Goal: Task Accomplishment & Management: Manage account settings

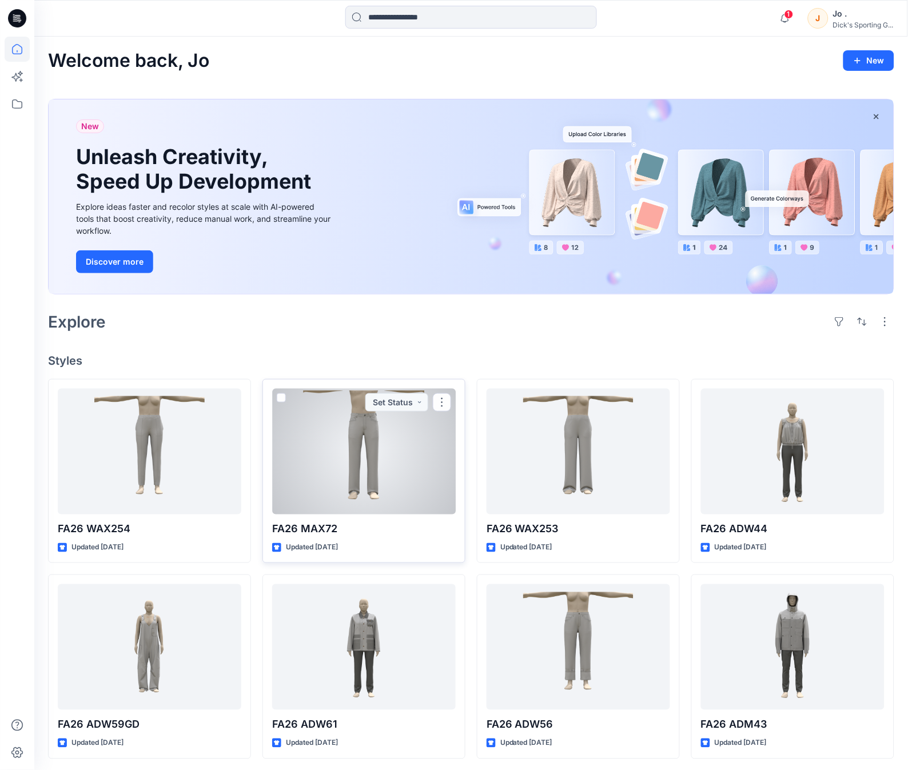
click at [362, 472] on div at bounding box center [364, 452] width 184 height 126
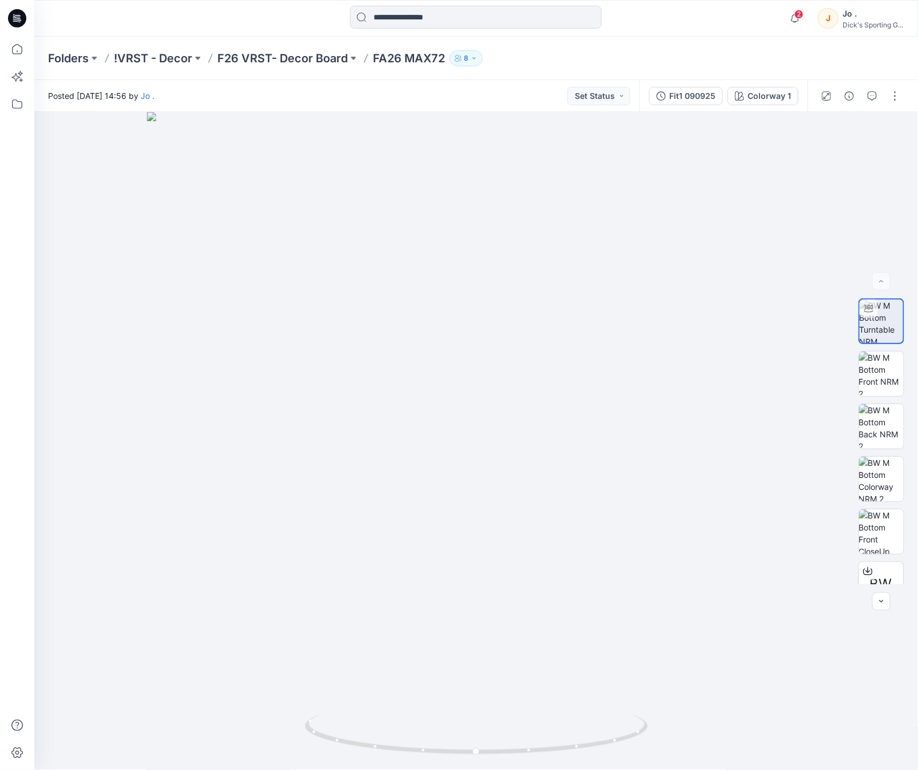
click at [569, 56] on div "Folders !VRST - Decor F26 VRST- Decor Board FA26 MAX72 8" at bounding box center [431, 58] width 767 height 16
click at [781, 58] on div "Folders !VRST - Decor F26 VRST- Decor Board FA26 MAX72 8" at bounding box center [431, 58] width 767 height 16
click at [899, 99] on button "button" at bounding box center [895, 96] width 18 height 18
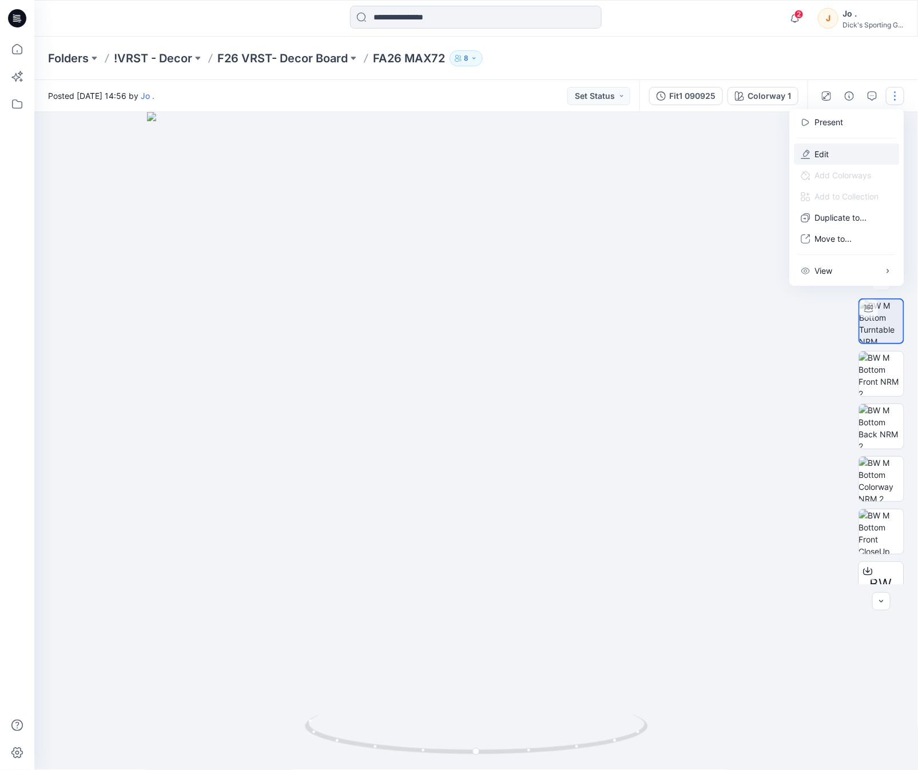
click at [833, 154] on button "Edit" at bounding box center [846, 154] width 105 height 21
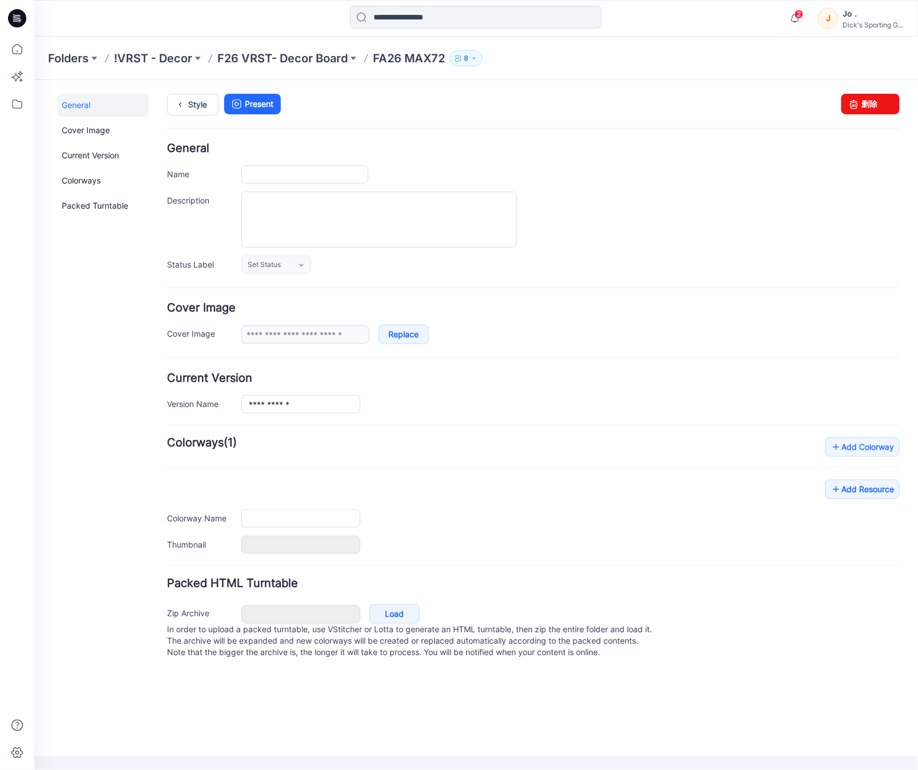
type input "**********"
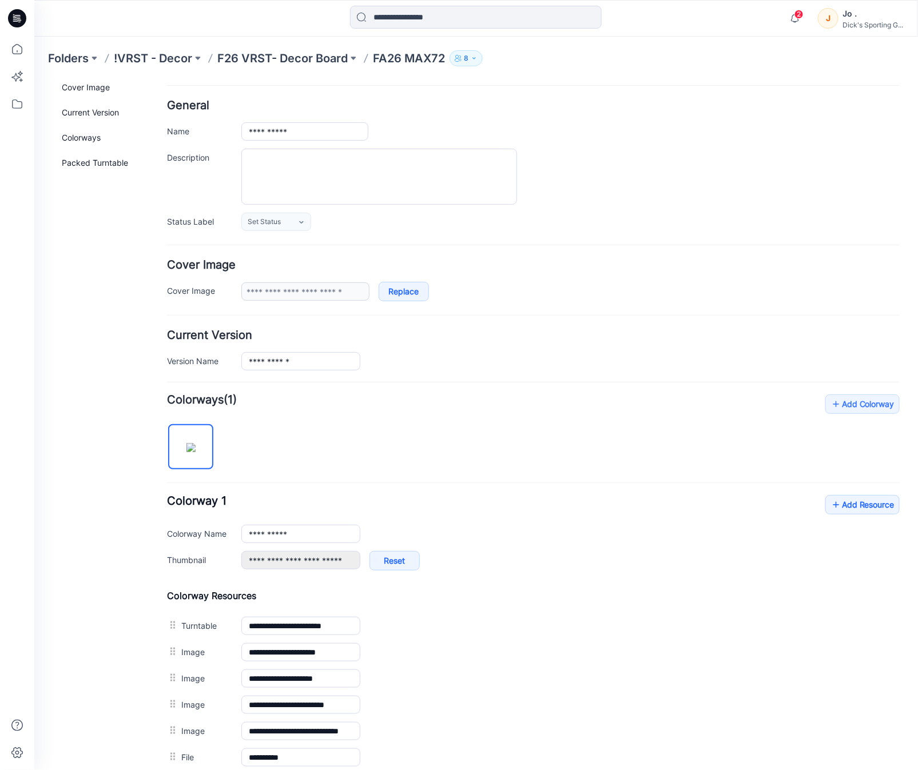
scroll to position [63, 0]
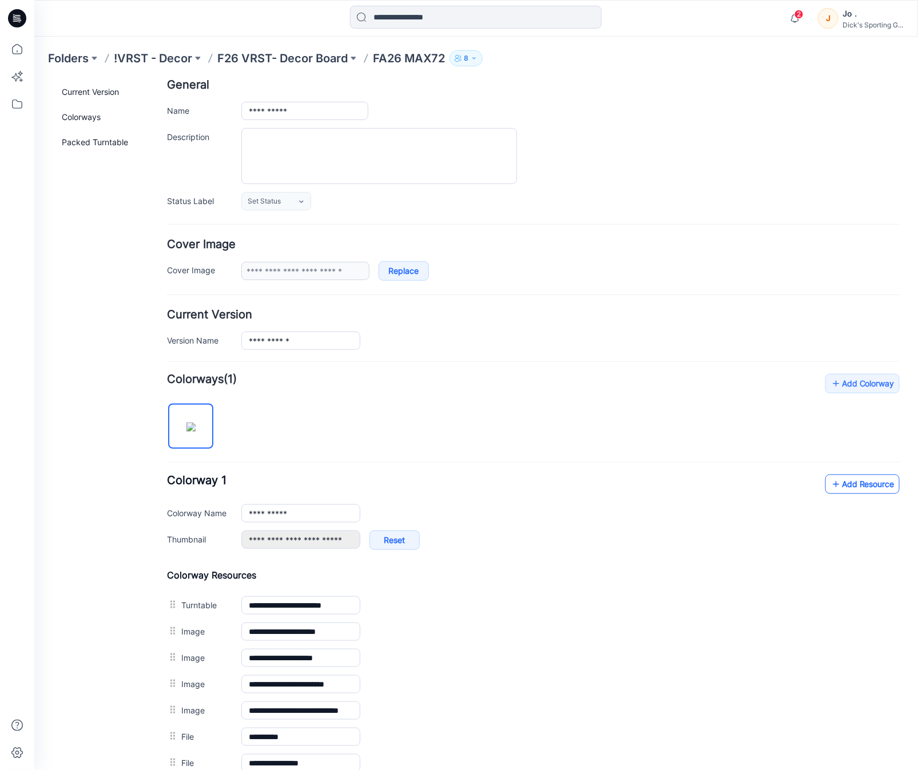
click at [861, 486] on link "Add Resource" at bounding box center [862, 483] width 74 height 19
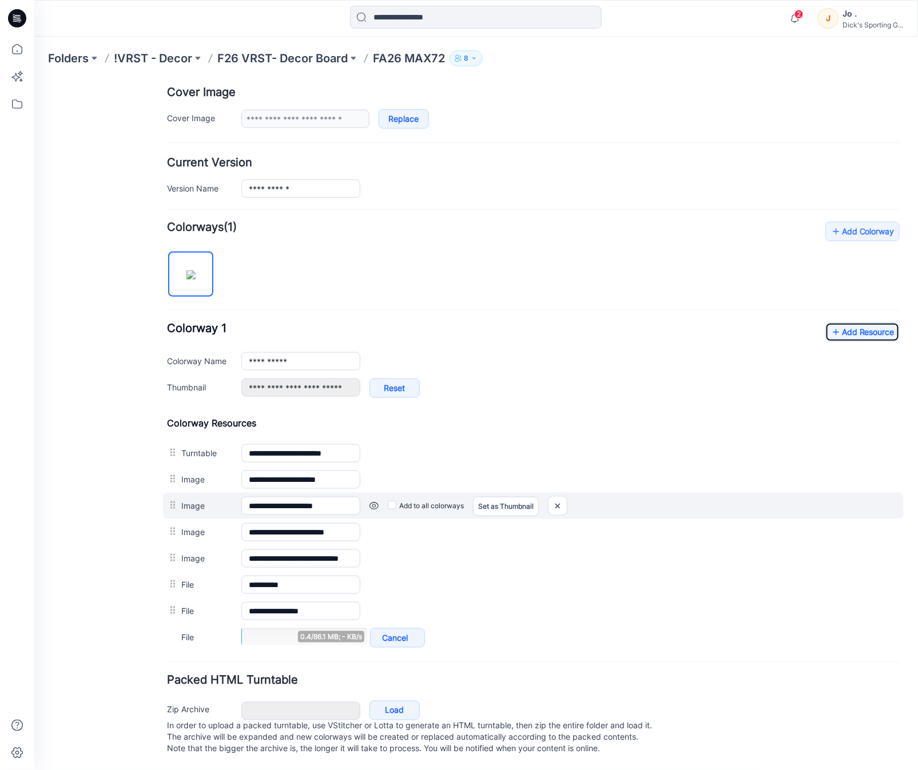
scroll to position [229, 0]
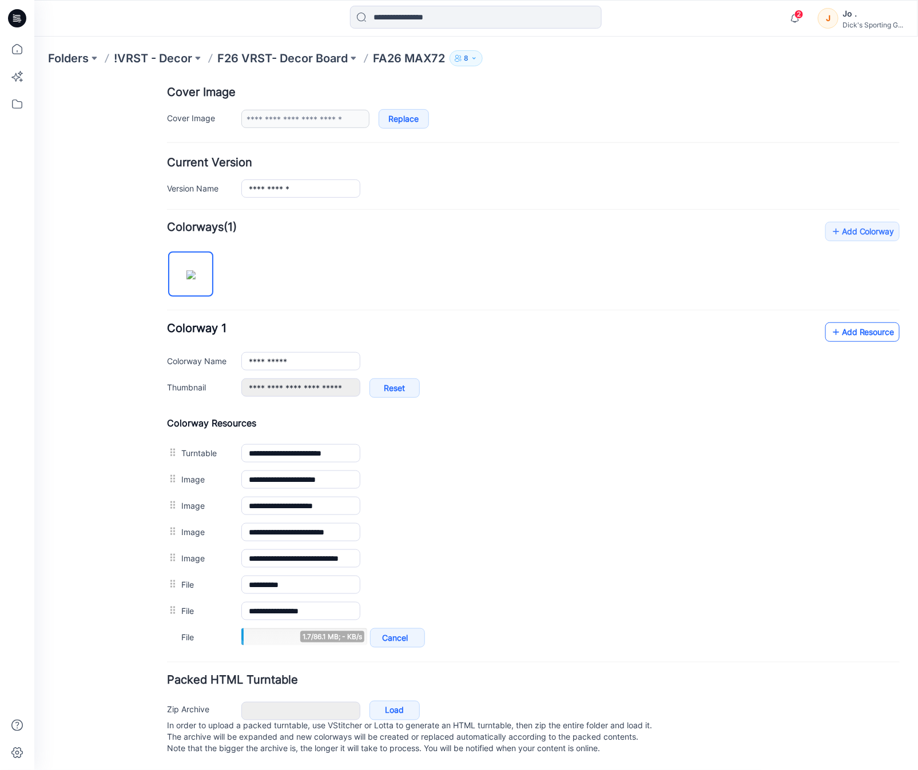
click at [853, 322] on link "Add Resource" at bounding box center [862, 331] width 74 height 19
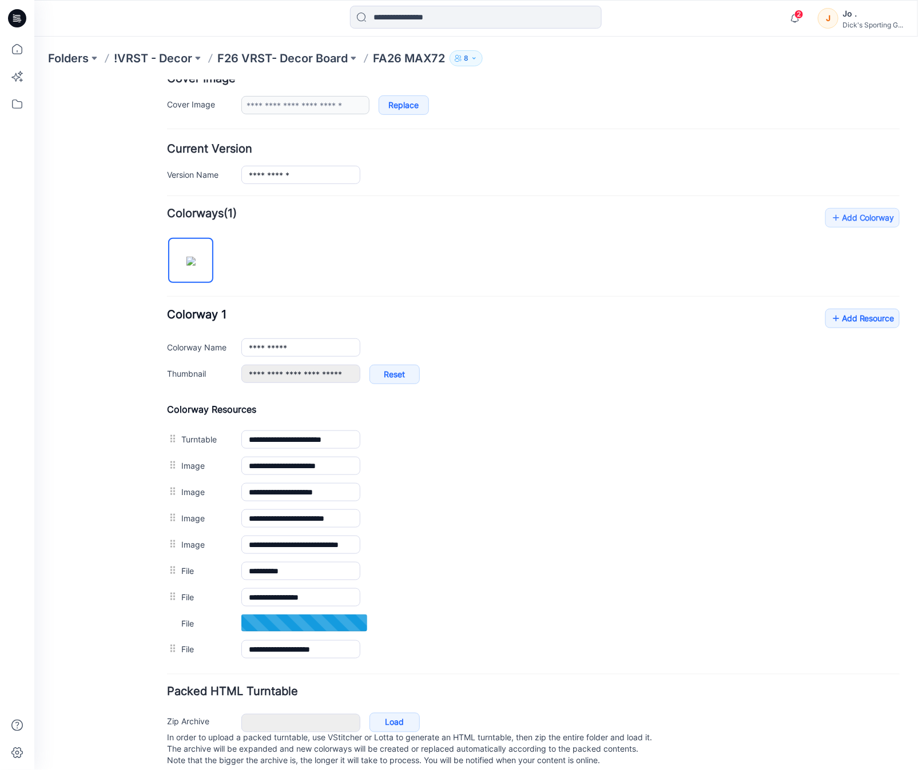
click at [484, 263] on div "**********" at bounding box center [532, 435] width 733 height 455
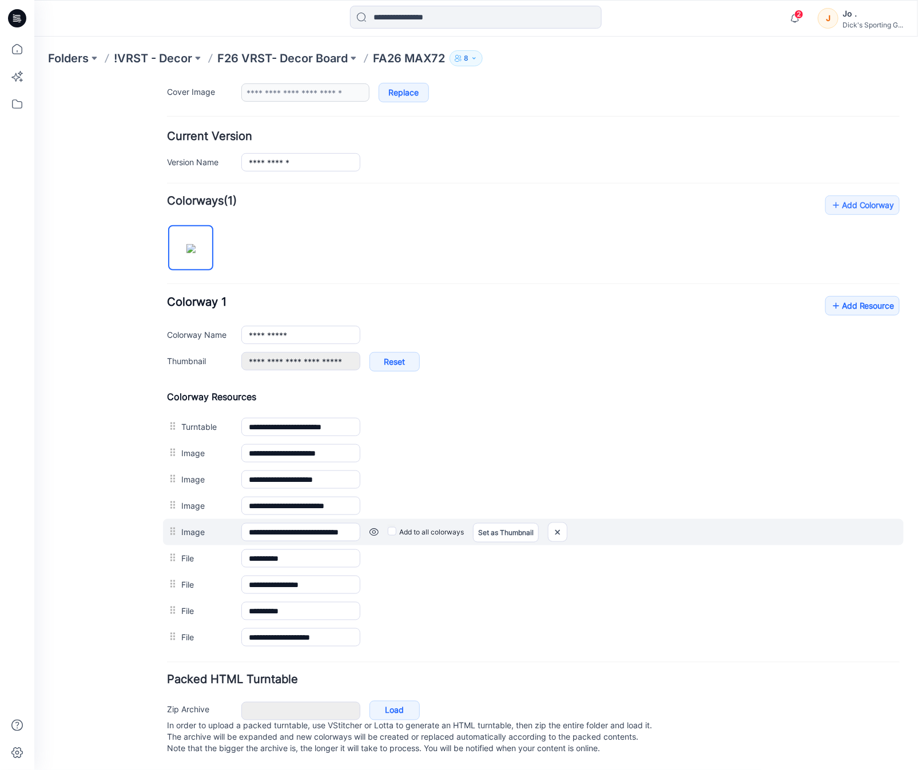
scroll to position [256, 0]
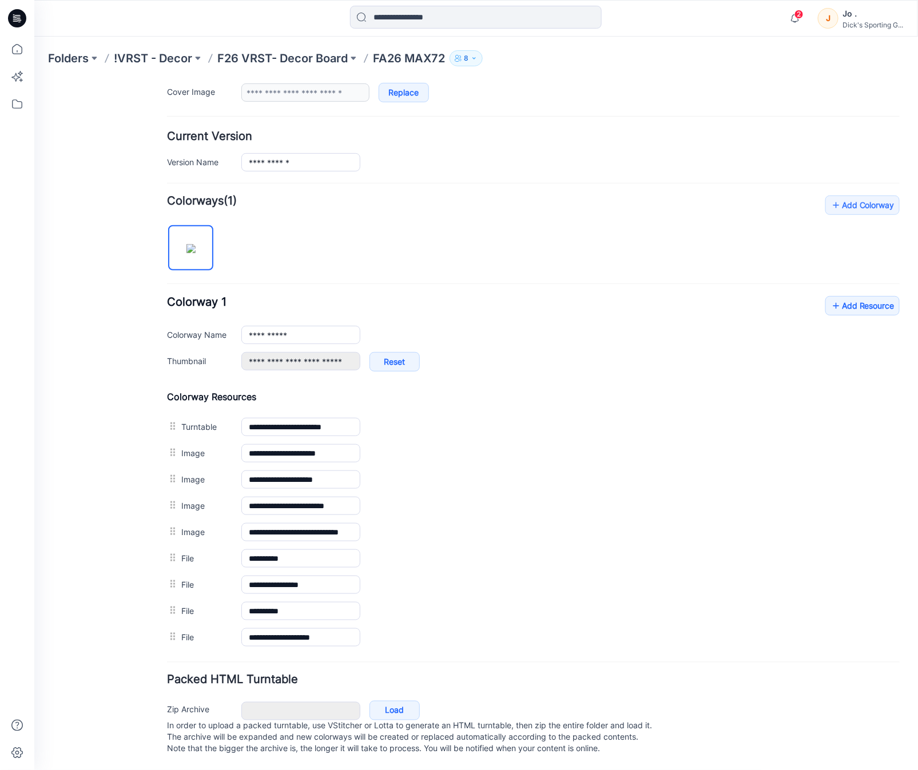
click at [504, 263] on div "**********" at bounding box center [532, 422] width 733 height 455
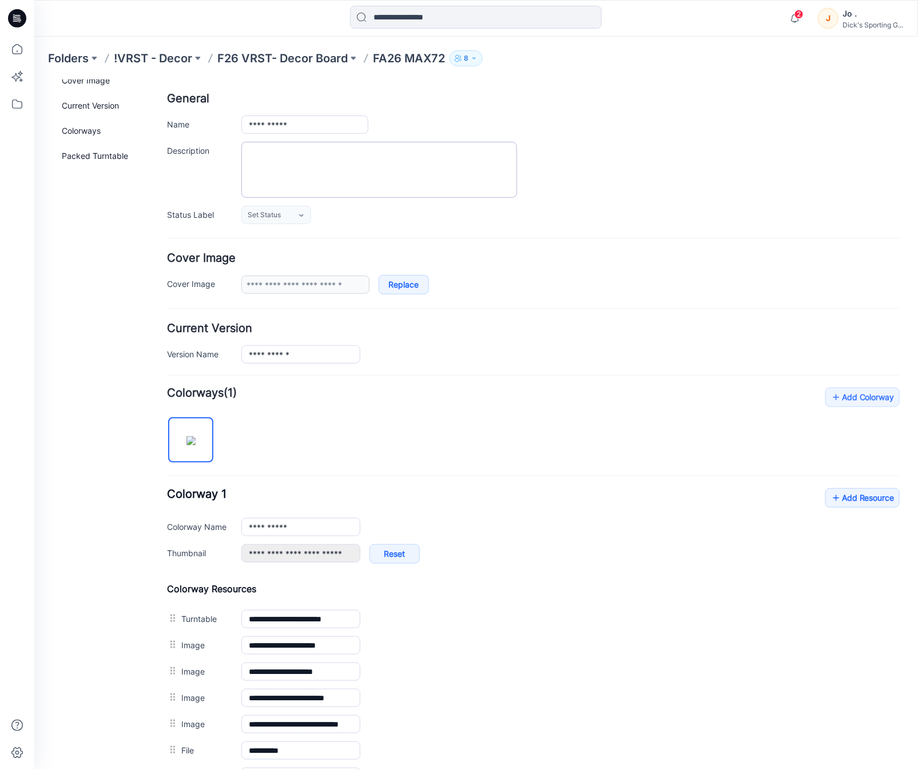
scroll to position [0, 0]
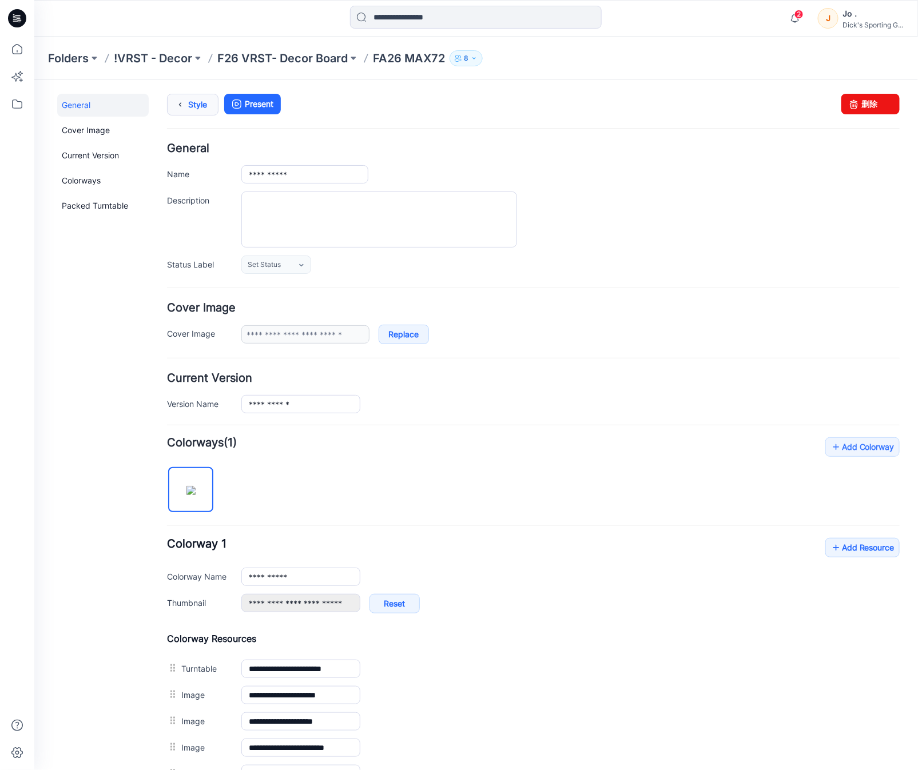
click at [186, 106] on icon at bounding box center [180, 104] width 16 height 21
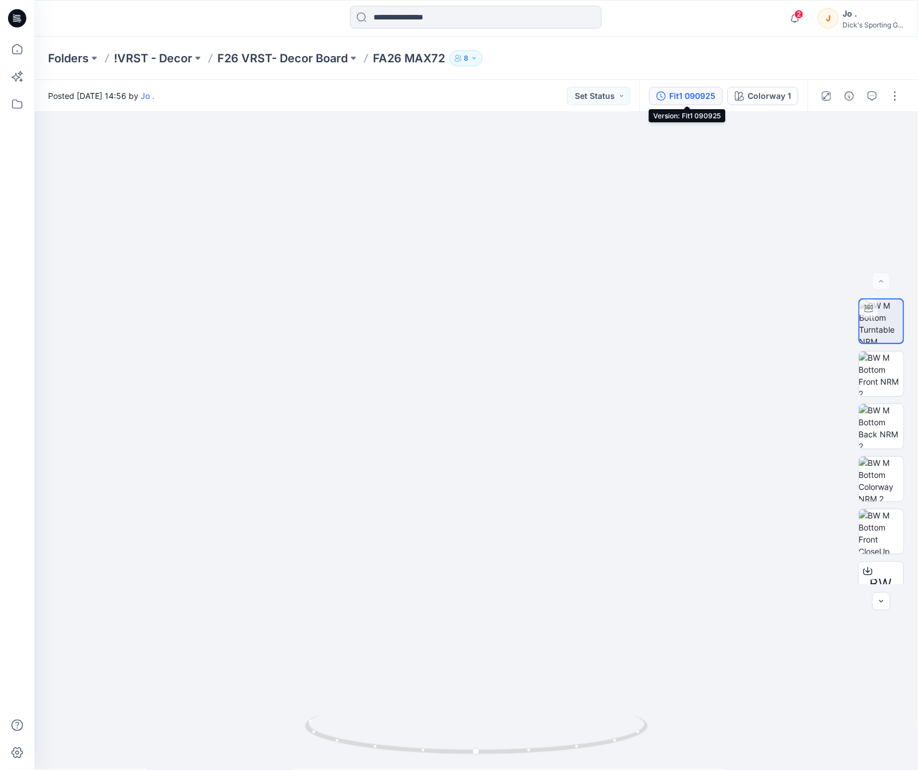
click at [696, 99] on div "Fit1 090925" at bounding box center [692, 96] width 46 height 13
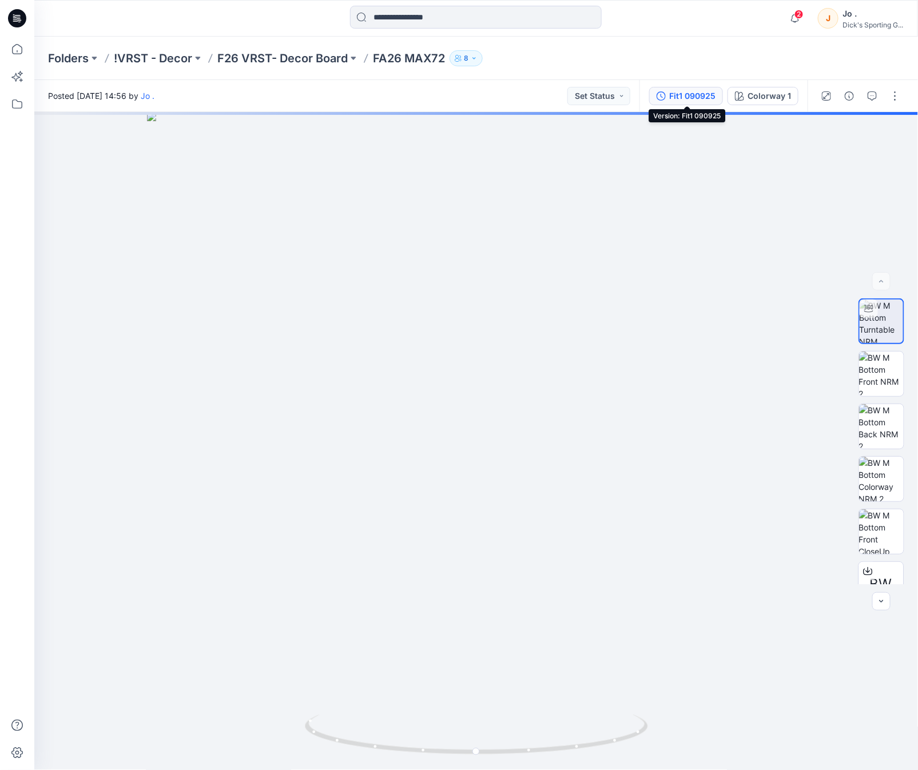
click at [681, 93] on div "Fit1 090925" at bounding box center [692, 96] width 46 height 13
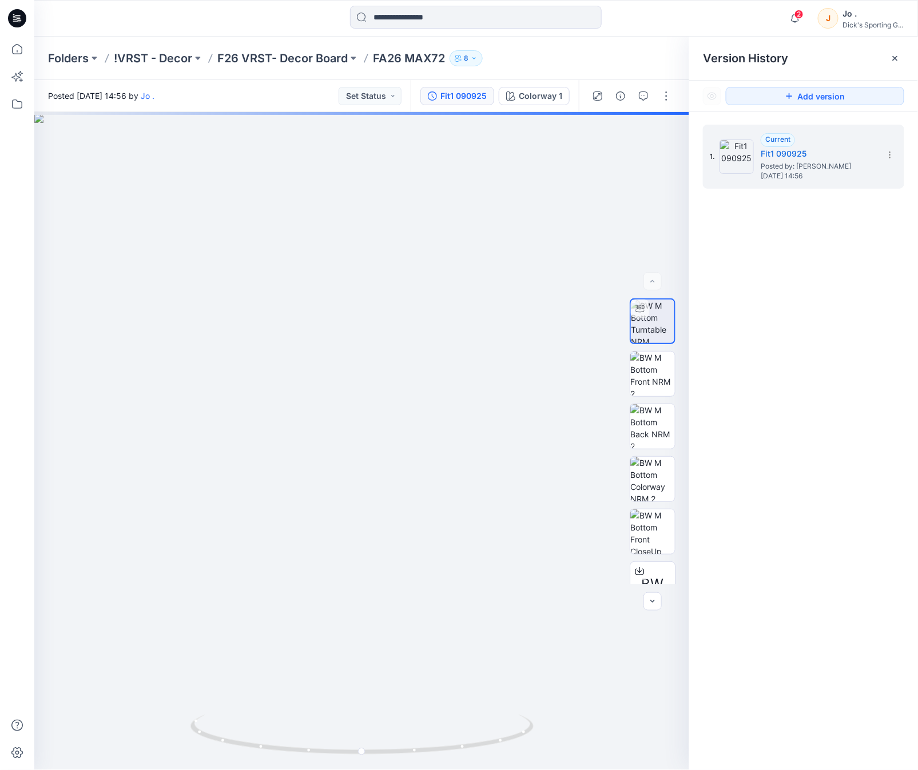
click at [803, 265] on div "1. Current Fit1 090925 Posted by: [PERSON_NAME] . [DATE] 14:56" at bounding box center [803, 449] width 229 height 675
click at [273, 55] on p "F26 VRST- Decor Board" at bounding box center [282, 58] width 130 height 16
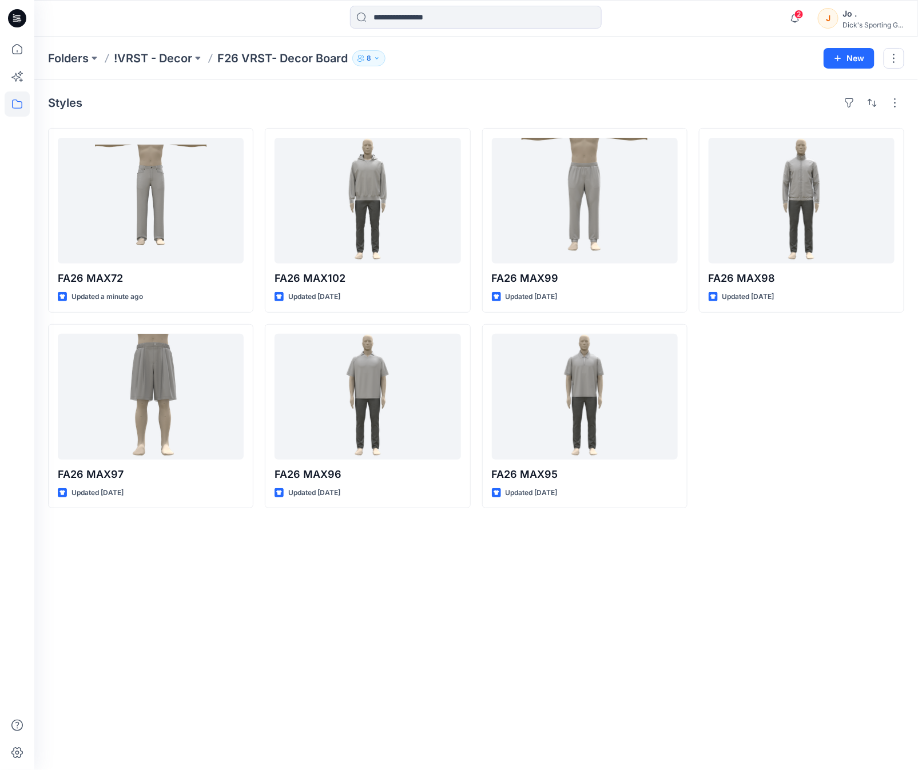
drag, startPoint x: 247, startPoint y: 590, endPoint x: 95, endPoint y: 212, distance: 406.8
click at [246, 585] on div "Styles FA26 MAX72 Updated a minute ago FA26 MAX97 Updated [DATE] FA26 MAX102 Up…" at bounding box center [476, 425] width 884 height 690
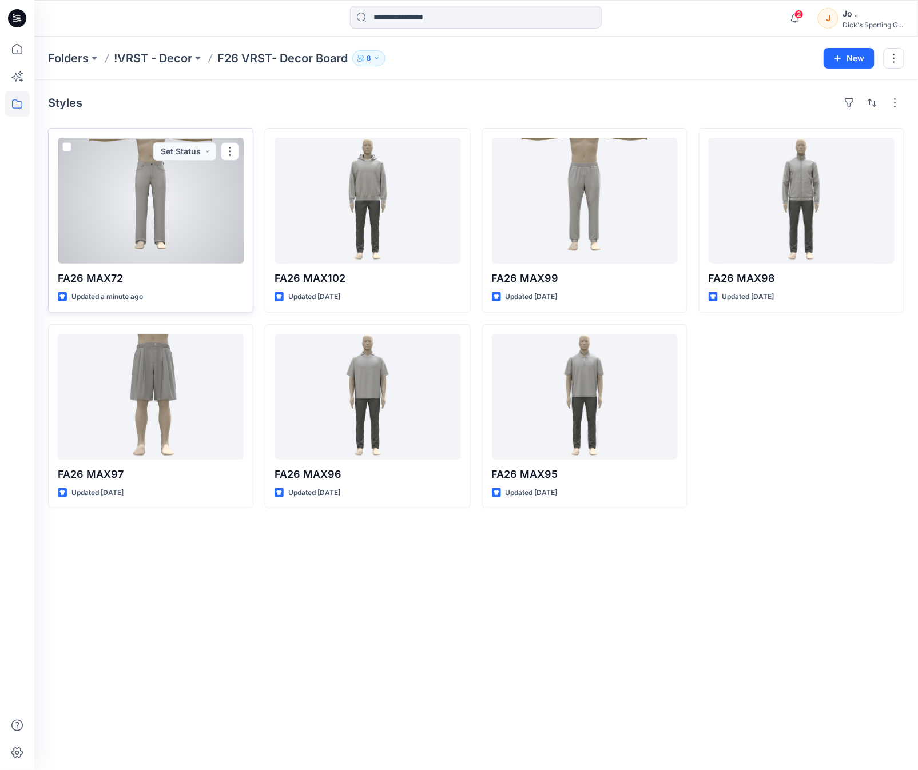
click at [142, 184] on div at bounding box center [151, 201] width 186 height 126
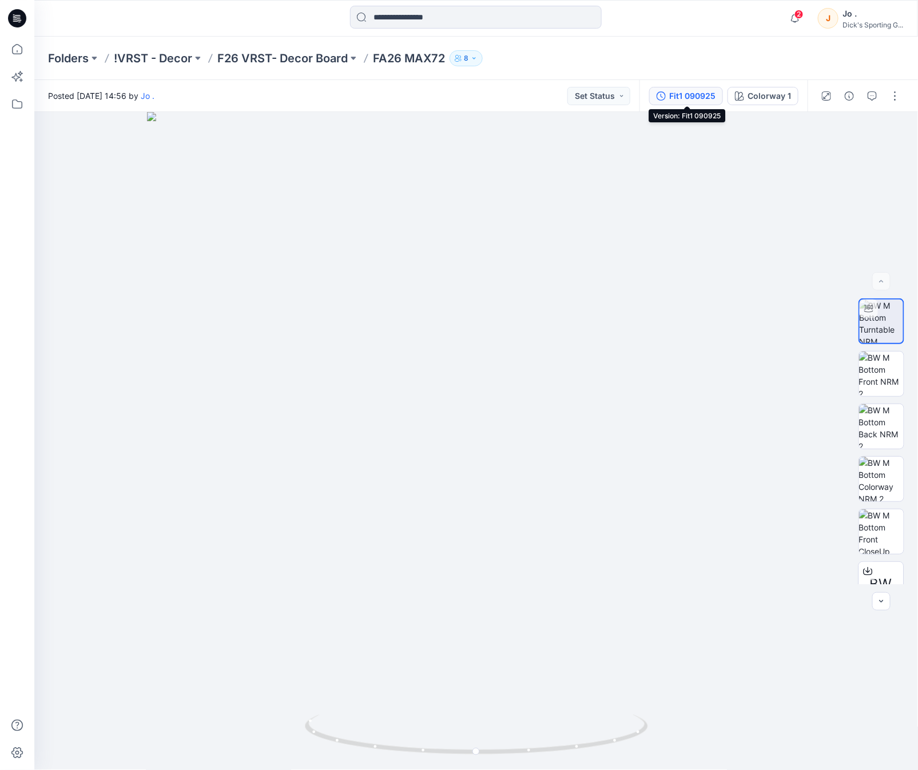
click at [690, 90] on div "Fit1 090925" at bounding box center [692, 96] width 46 height 13
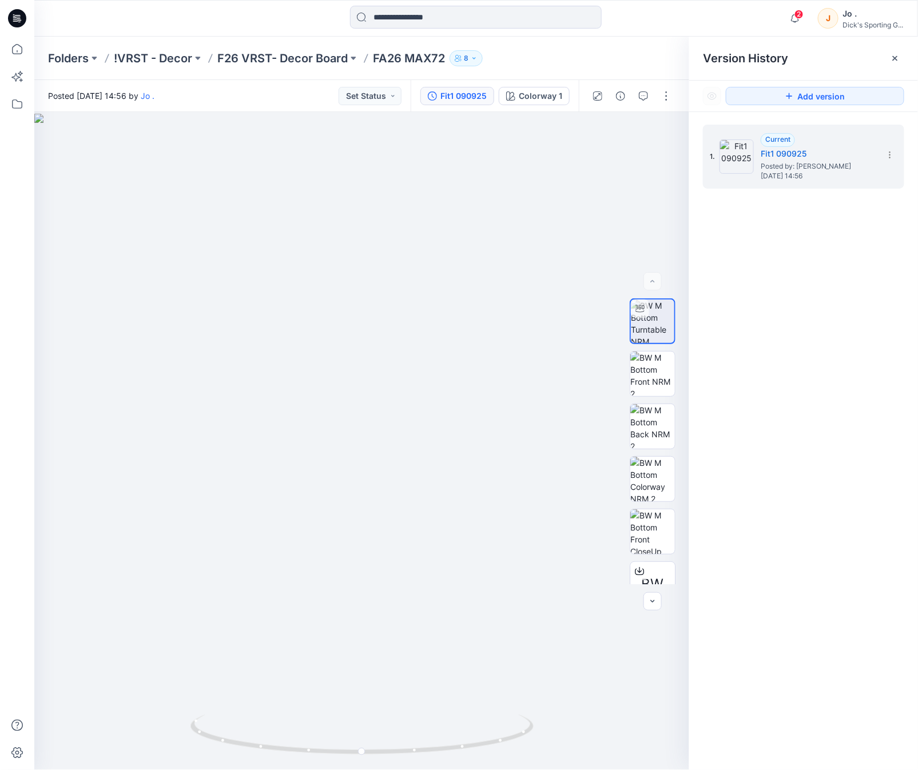
click at [822, 232] on div "1. Current Fit1 090925 Posted by: Jo . Tuesday, September 09, 2025 14:56" at bounding box center [803, 449] width 229 height 675
click at [70, 58] on p "Folders" at bounding box center [68, 58] width 41 height 16
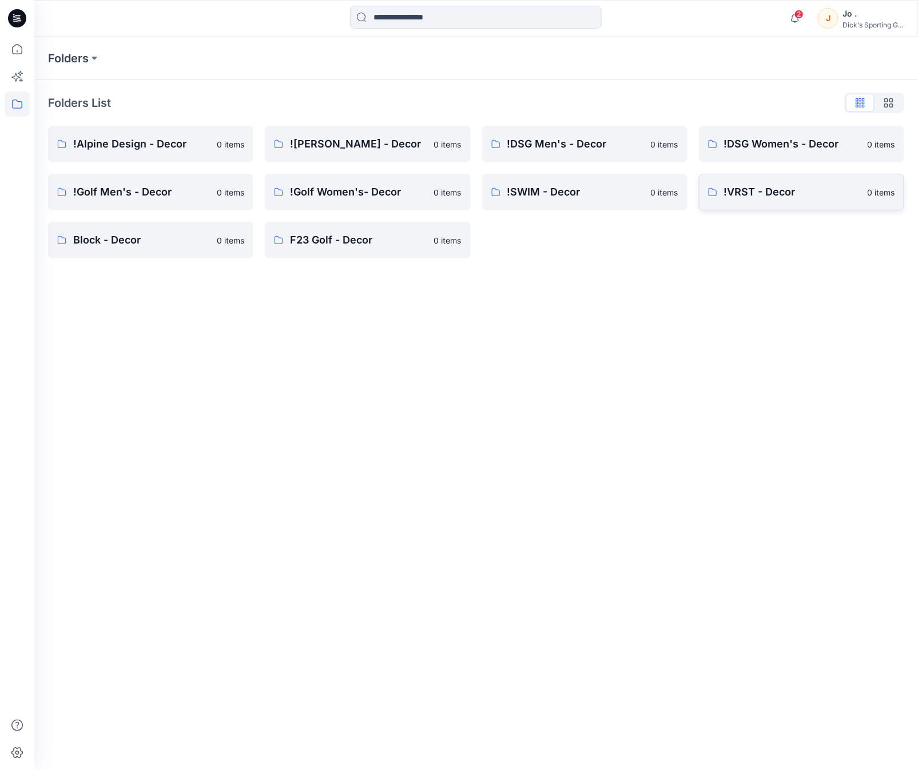
click at [750, 196] on p "!VRST - Decor" at bounding box center [792, 192] width 137 height 16
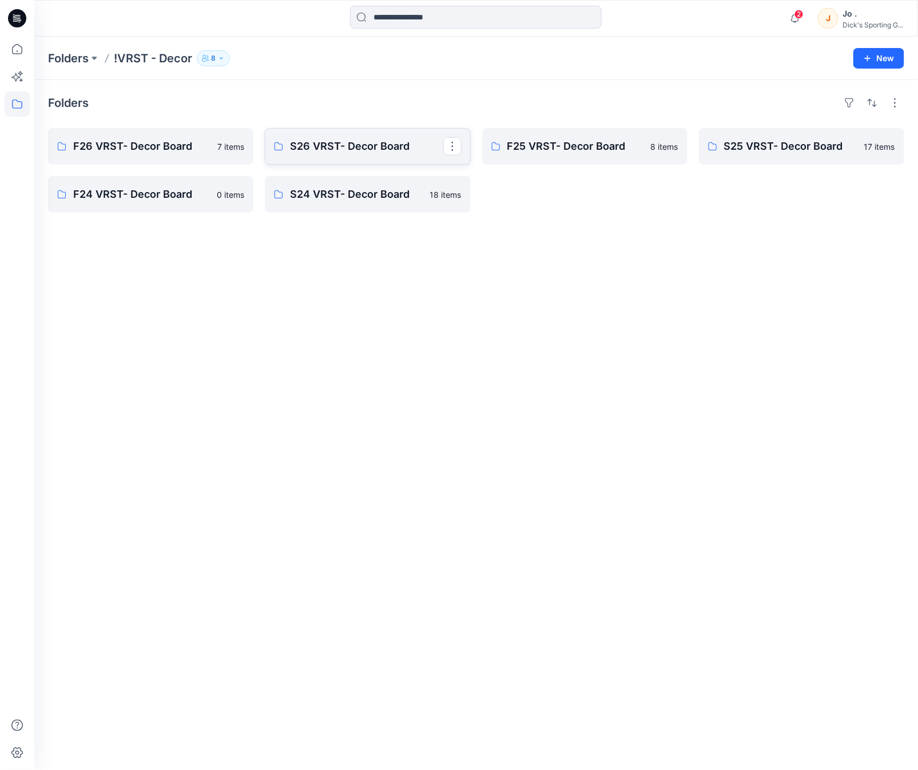
click at [360, 151] on p "S26 VRST- Decor Board" at bounding box center [366, 146] width 153 height 16
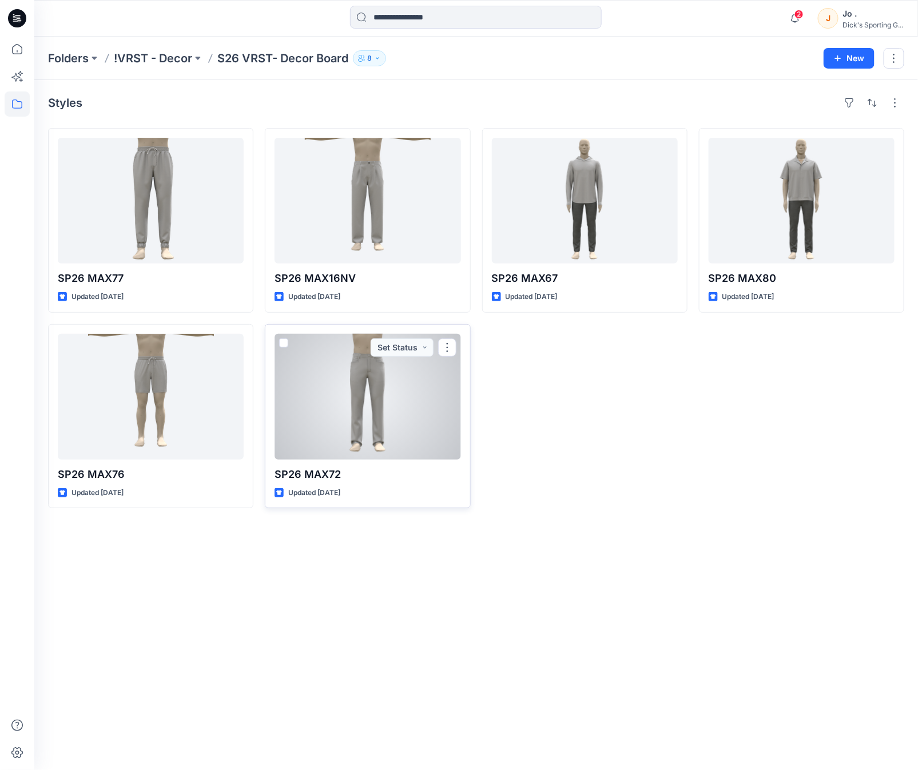
click at [368, 441] on div at bounding box center [368, 397] width 186 height 126
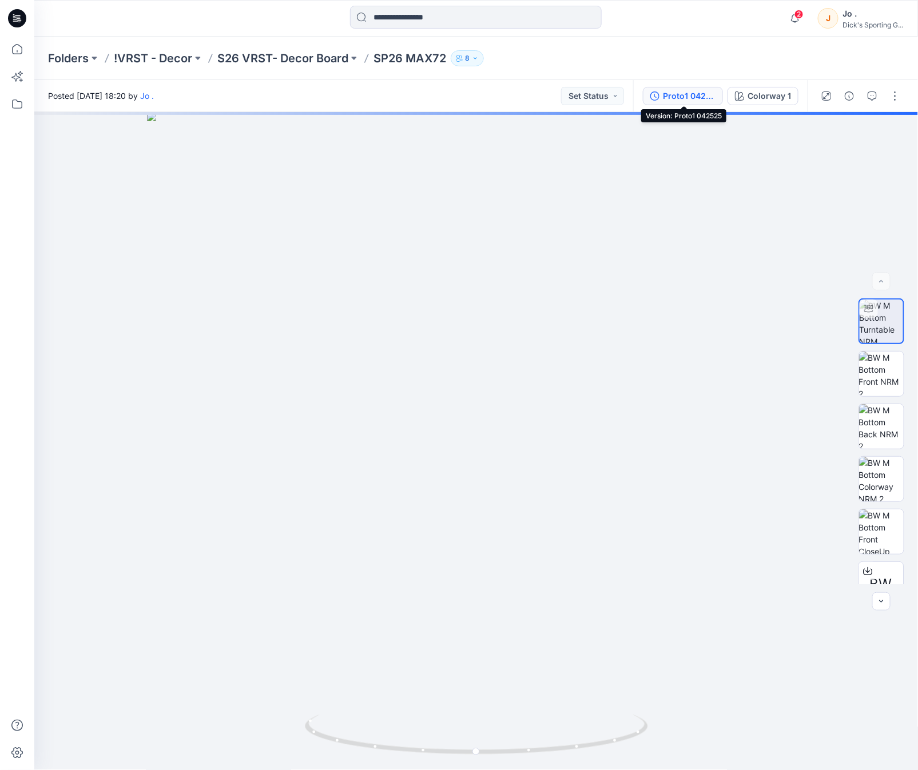
click at [667, 98] on div "Proto1 042525" at bounding box center [689, 96] width 53 height 13
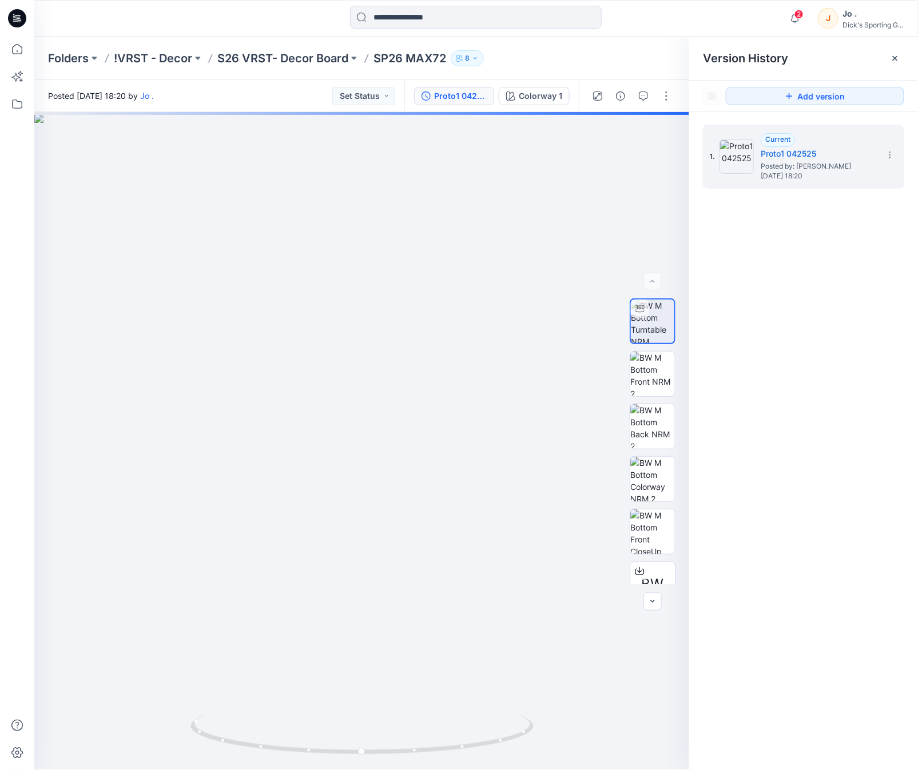
click at [827, 295] on div "1. Current Proto1 042525 Posted by: Jo . Friday, April 25, 2025 18:20" at bounding box center [803, 449] width 229 height 675
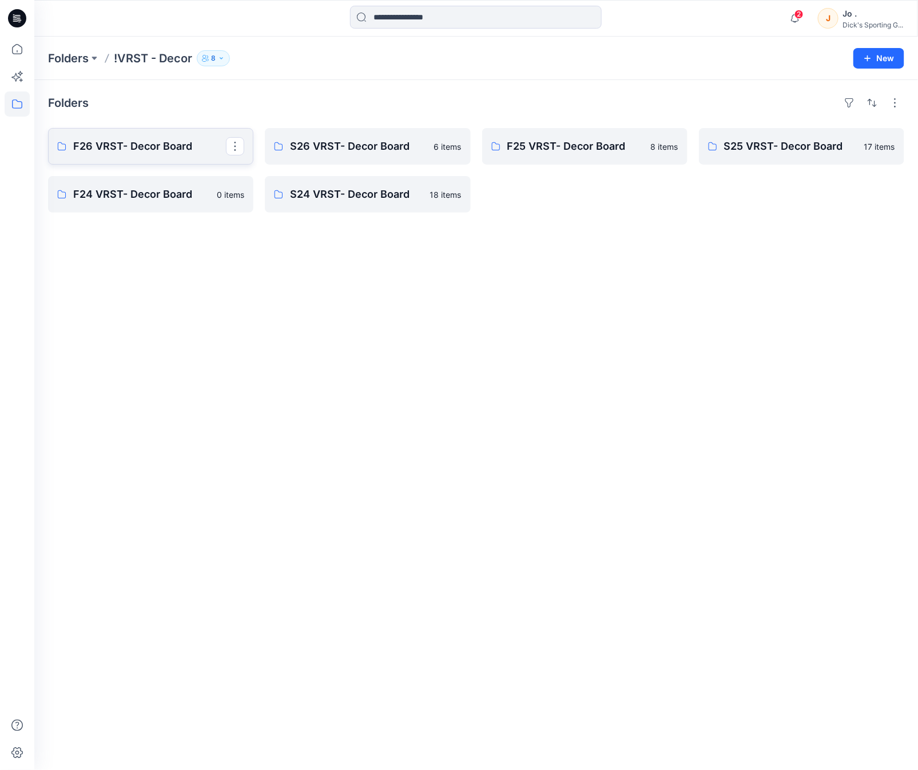
click at [139, 149] on p "F26 VRST- Decor Board" at bounding box center [149, 146] width 153 height 16
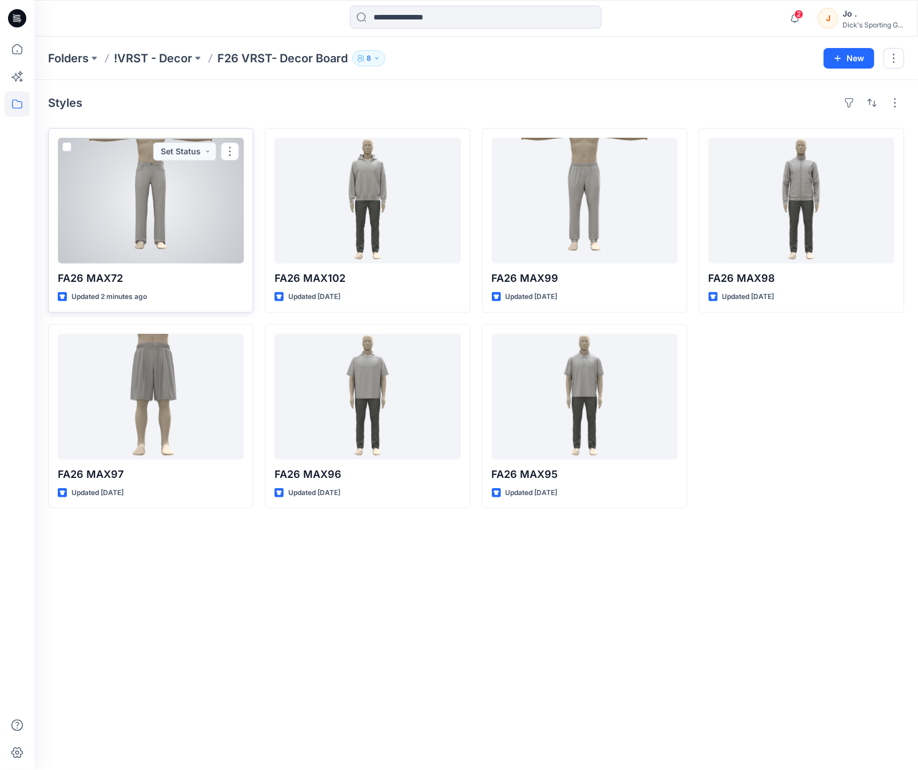
click at [144, 230] on div at bounding box center [151, 201] width 186 height 126
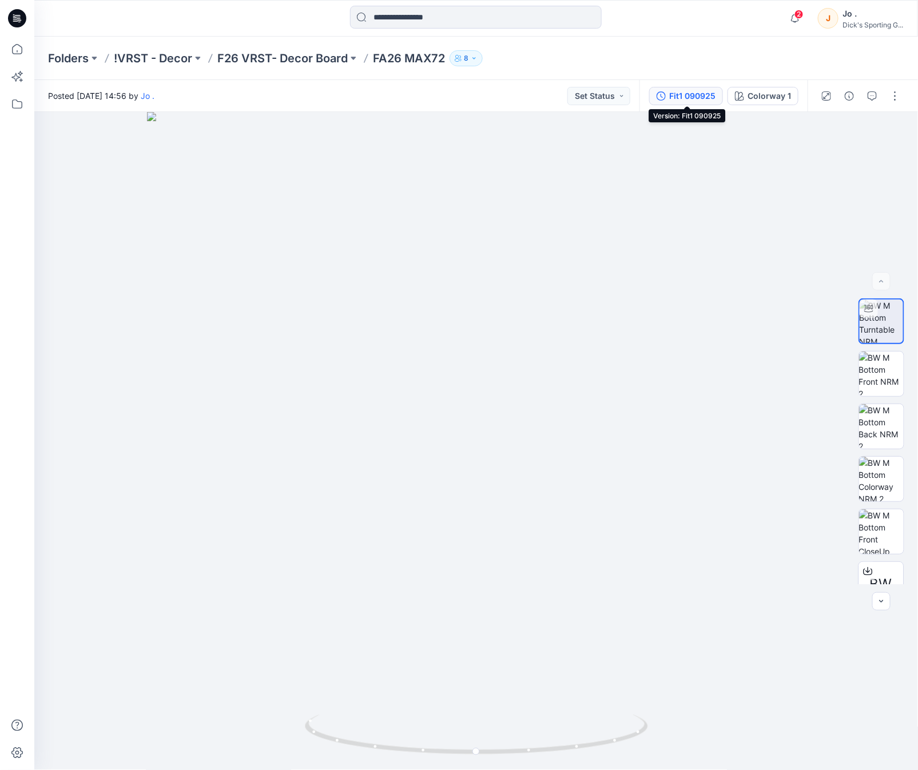
click at [698, 93] on div "Fit1 090925" at bounding box center [692, 96] width 46 height 13
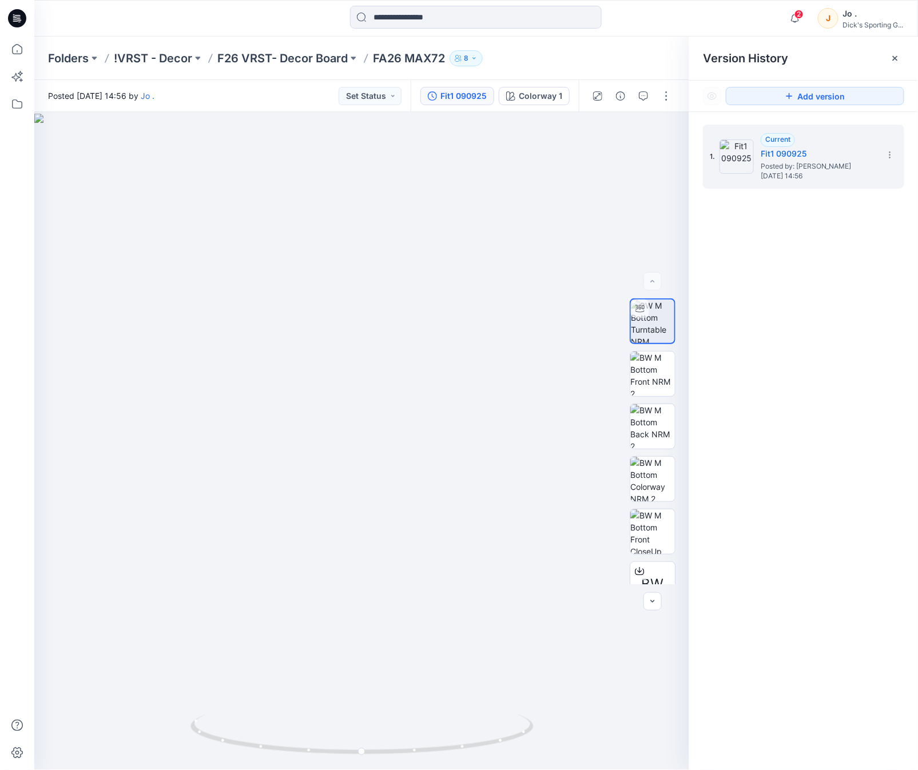
click at [776, 232] on div "1. Current Fit1 090925 Posted by: Jo . Tuesday, September 09, 2025 14:56" at bounding box center [803, 449] width 229 height 675
click at [562, 66] on div "Folders !VRST - Decor F26 VRST- Decor Board FA26 MAX72 8" at bounding box center [476, 58] width 884 height 43
click at [288, 60] on p "F26 VRST- Decor Board" at bounding box center [282, 58] width 130 height 16
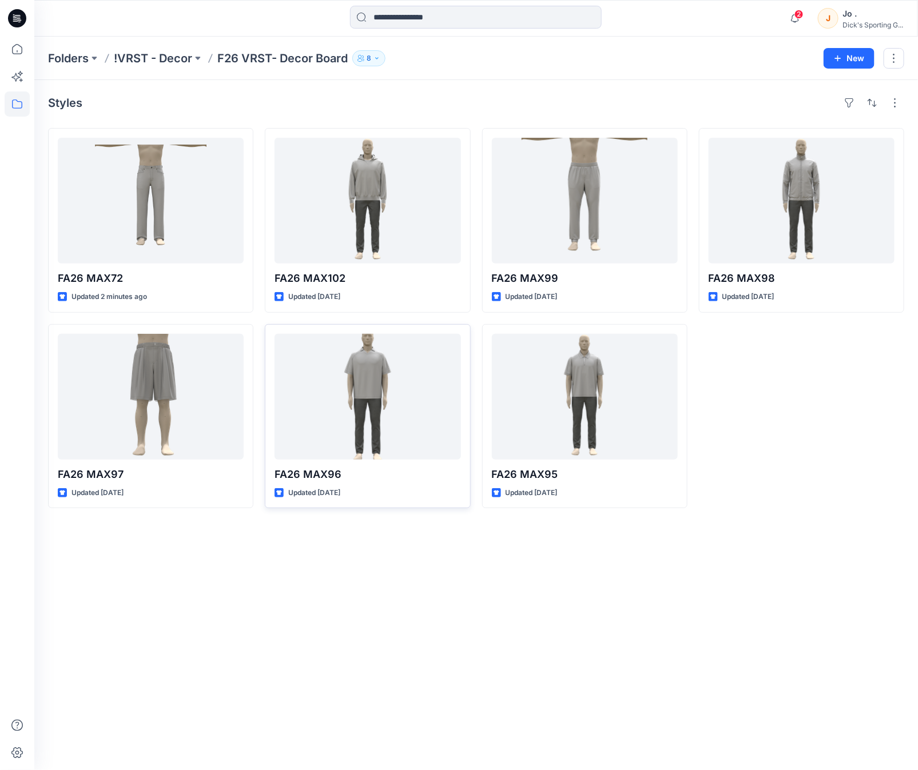
drag, startPoint x: 350, startPoint y: 626, endPoint x: 371, endPoint y: 470, distance: 157.5
click at [349, 625] on div "Styles FA26 MAX72 Updated 2 minutes ago FA26 MAX97 Updated 2 months ago FA26 MA…" at bounding box center [476, 425] width 884 height 690
click at [70, 61] on p "Folders" at bounding box center [68, 58] width 41 height 16
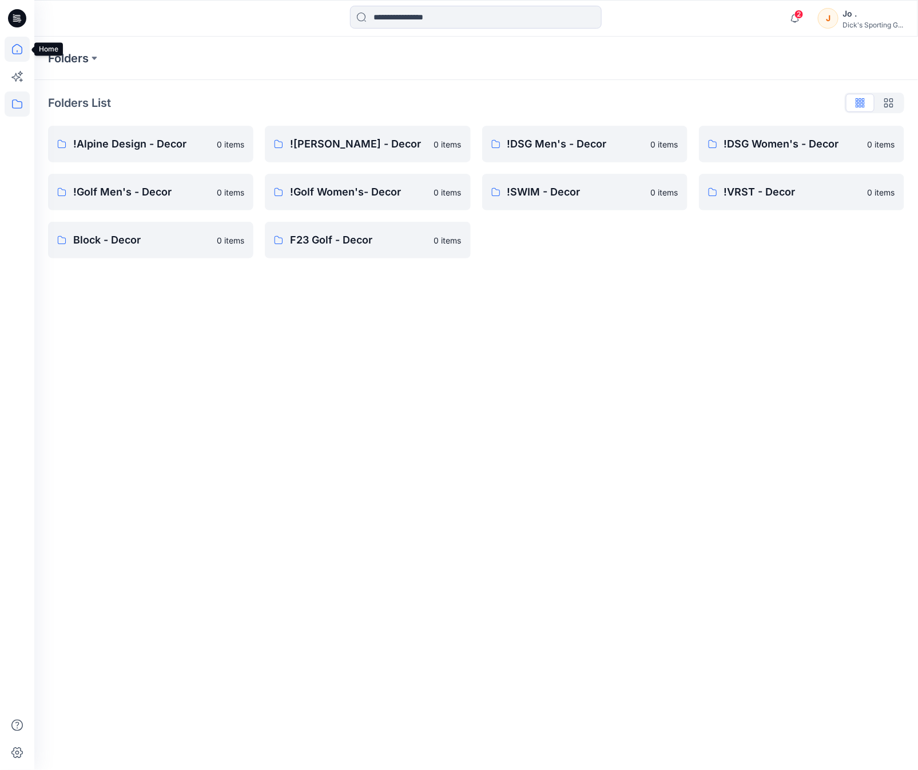
click at [19, 58] on icon at bounding box center [17, 49] width 25 height 25
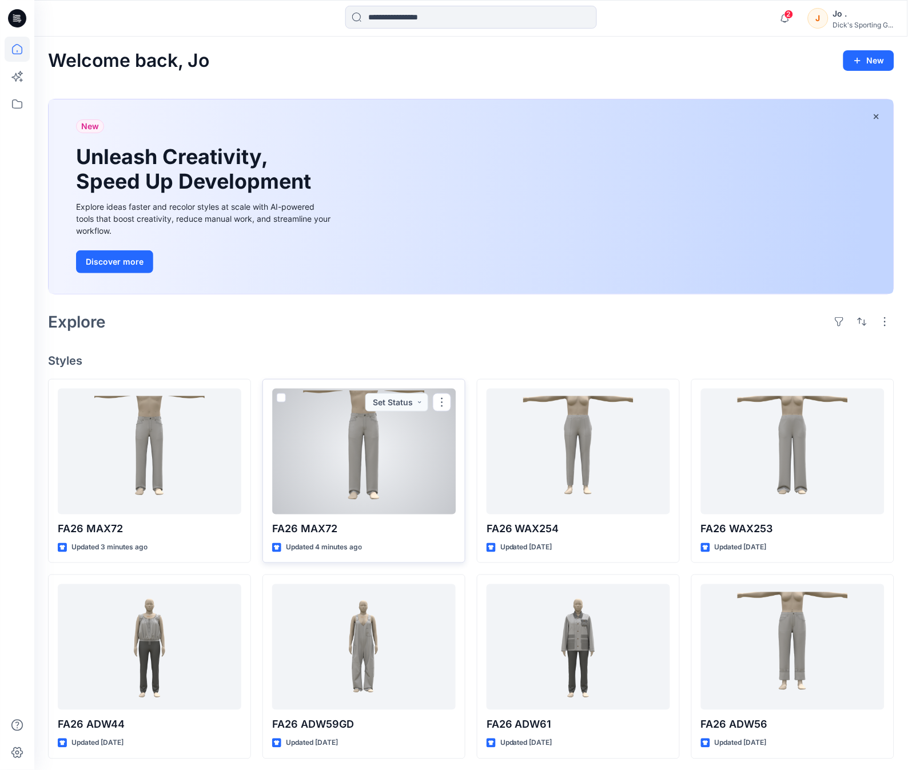
click at [344, 475] on div at bounding box center [364, 452] width 184 height 126
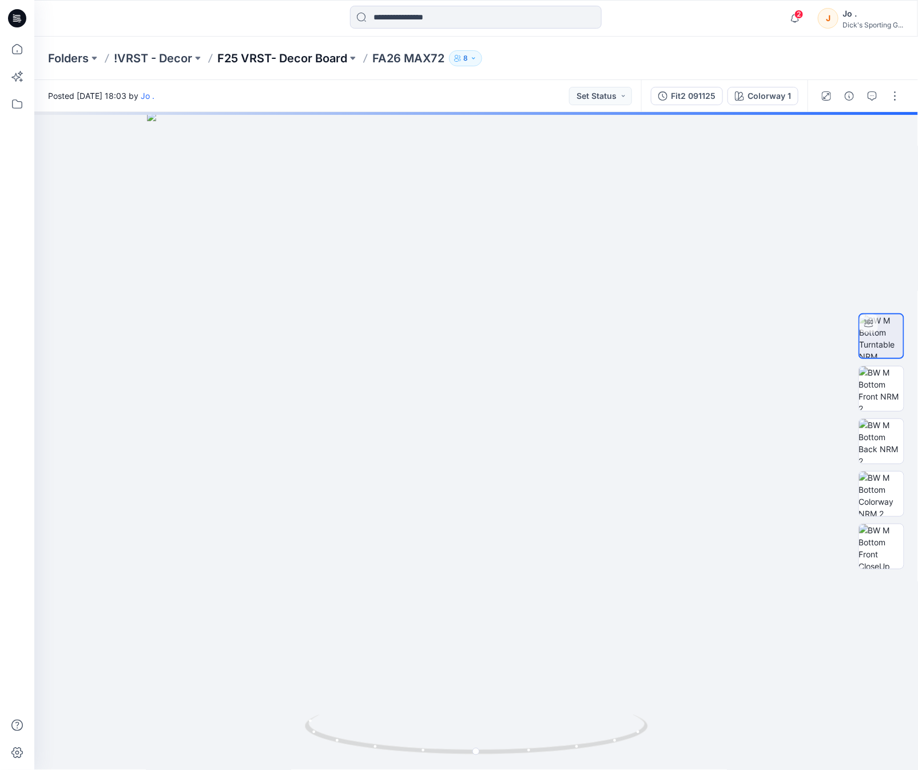
click at [269, 59] on p "F25 VRST- Decor Board" at bounding box center [282, 58] width 130 height 16
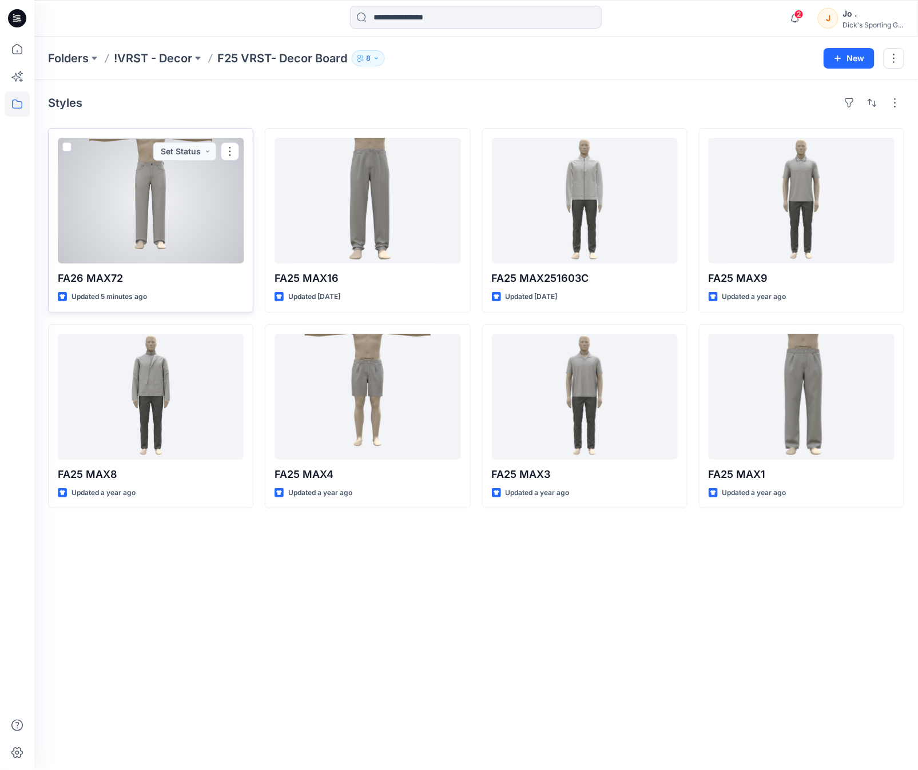
click at [166, 216] on div at bounding box center [151, 201] width 186 height 126
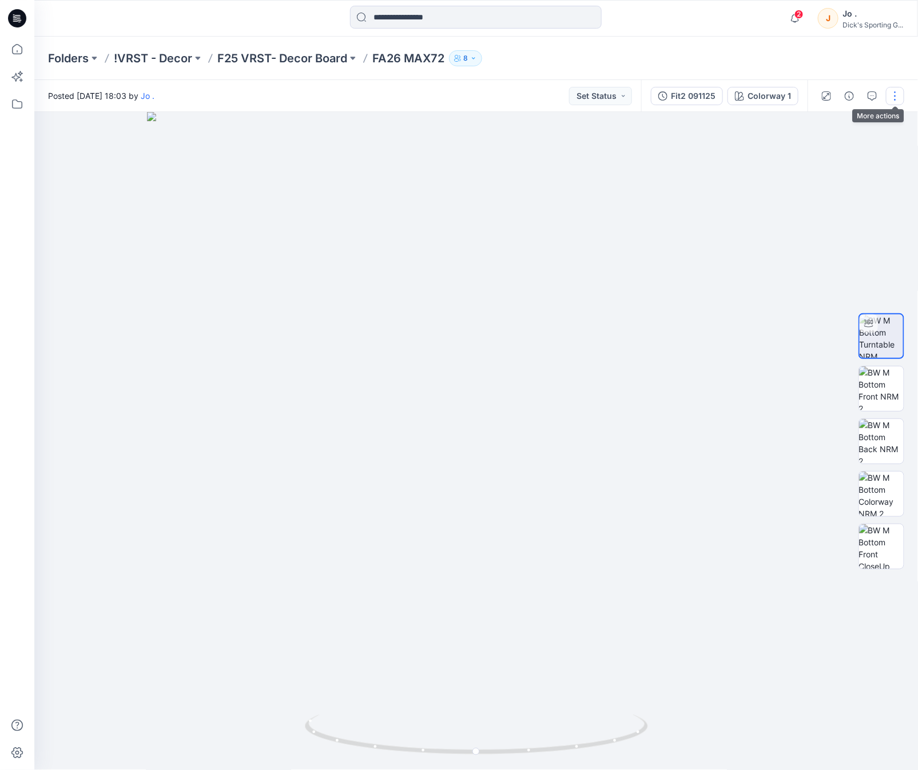
click at [896, 92] on button "button" at bounding box center [895, 96] width 18 height 18
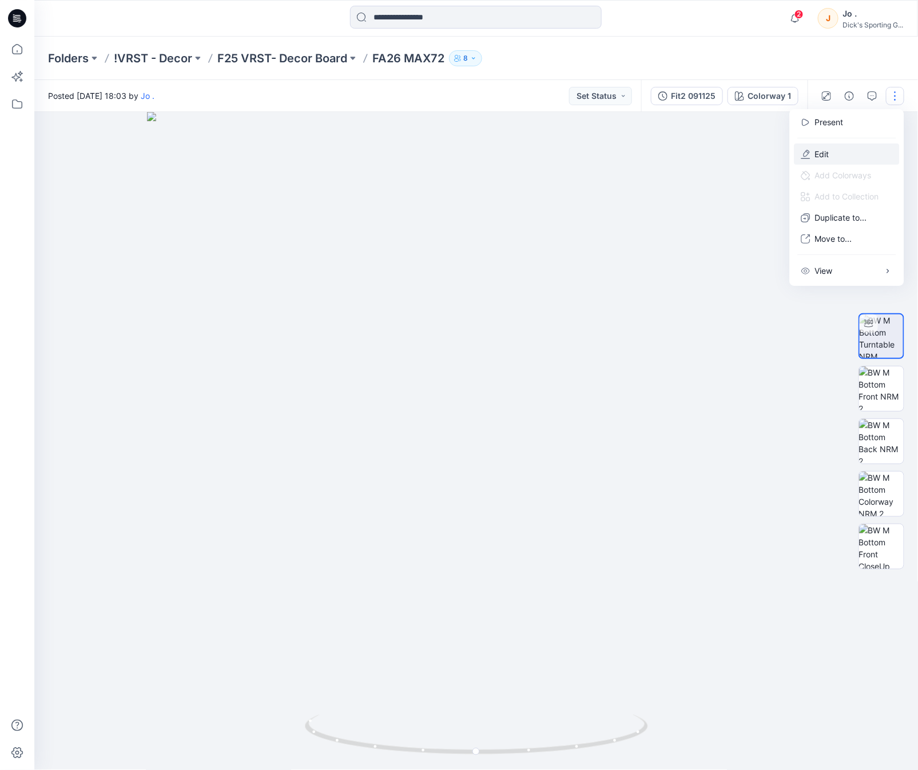
click at [815, 154] on p "Edit" at bounding box center [822, 154] width 14 height 12
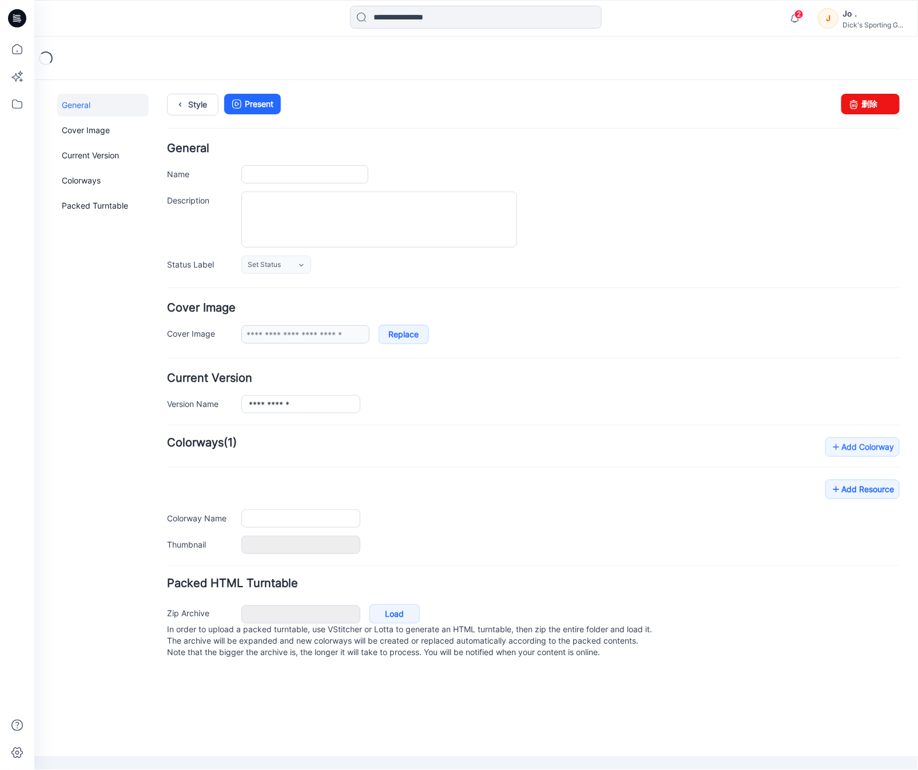
type input "**********"
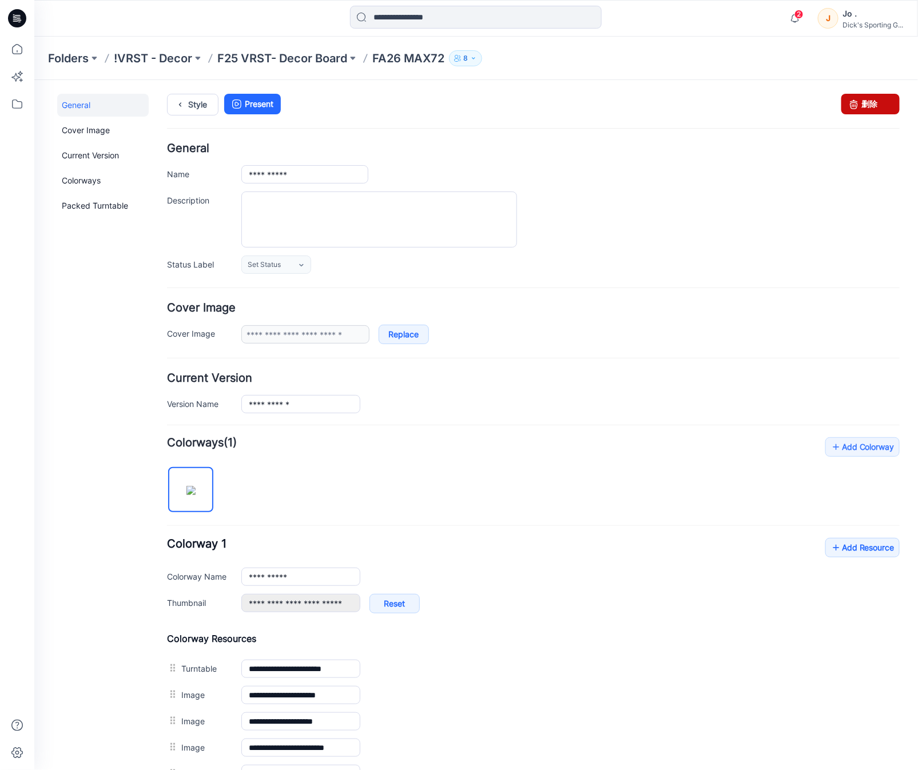
click at [858, 106] on link "删除" at bounding box center [870, 103] width 58 height 21
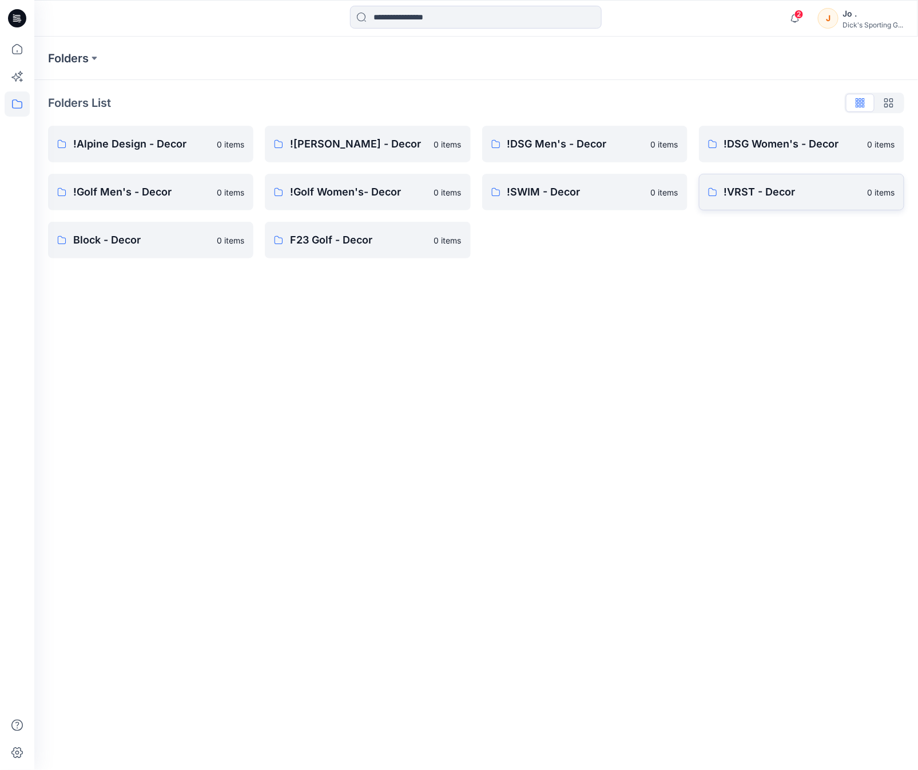
click at [738, 196] on p "!VRST - Decor" at bounding box center [792, 192] width 137 height 16
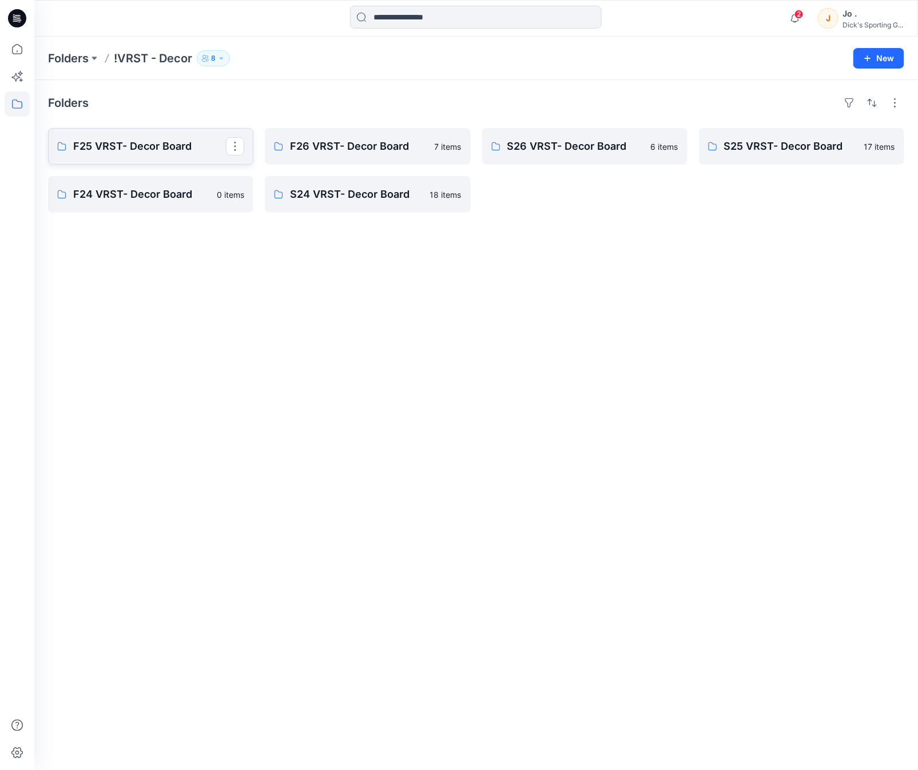
click at [168, 147] on p "F25 VRST- Decor Board" at bounding box center [149, 146] width 153 height 16
drag, startPoint x: 330, startPoint y: 542, endPoint x: 313, endPoint y: 352, distance: 190.7
click at [332, 527] on div "Folders F25 VRST- Decor Board 7 items F24 VRST- Decor Board 0 items F26 VRST- D…" at bounding box center [476, 425] width 884 height 690
click at [359, 146] on p "F26 VRST- Decor Board" at bounding box center [366, 146] width 153 height 16
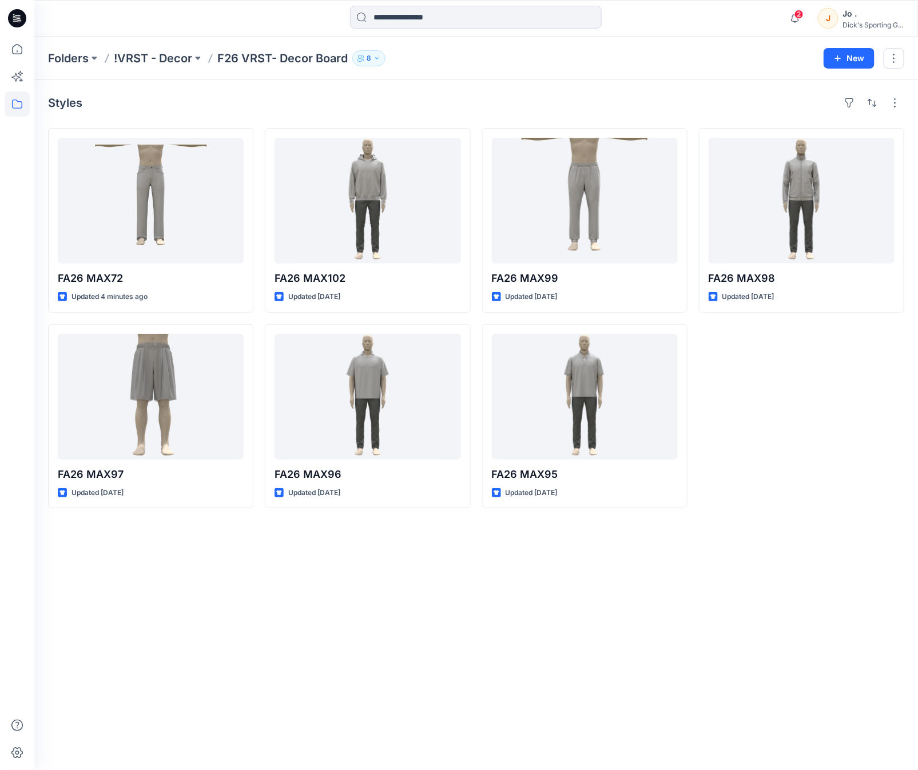
drag, startPoint x: 372, startPoint y: 619, endPoint x: 358, endPoint y: 574, distance: 46.7
click at [371, 613] on div "Styles FA26 MAX72 Updated 4 minutes ago FA26 MAX97 Updated [DATE] FA26 MAX102 U…" at bounding box center [476, 425] width 884 height 690
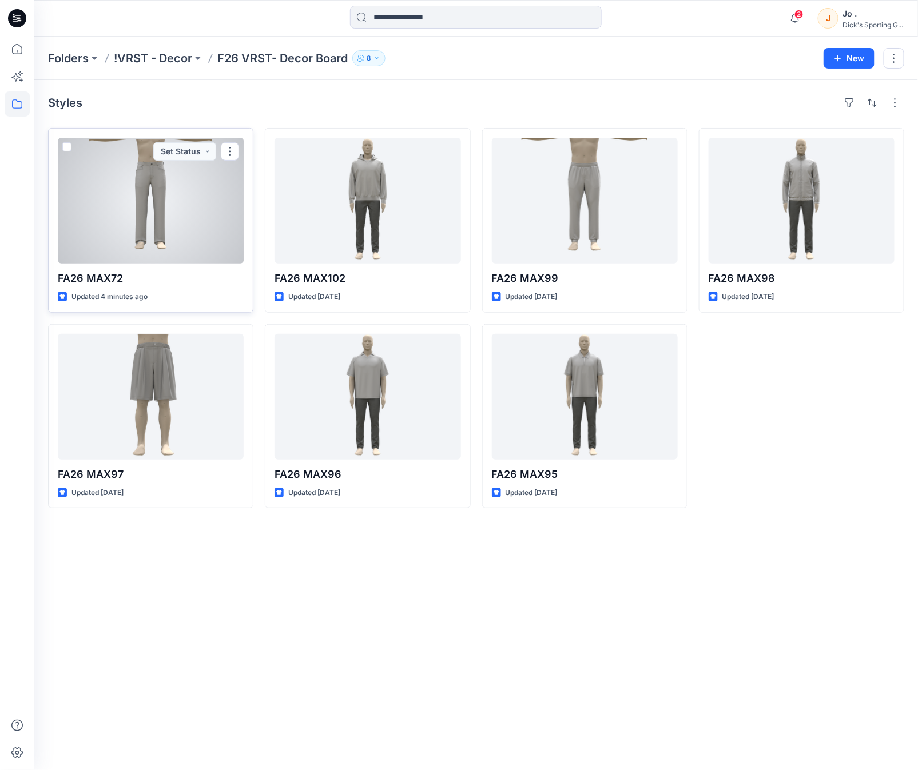
click at [157, 190] on div at bounding box center [151, 201] width 186 height 126
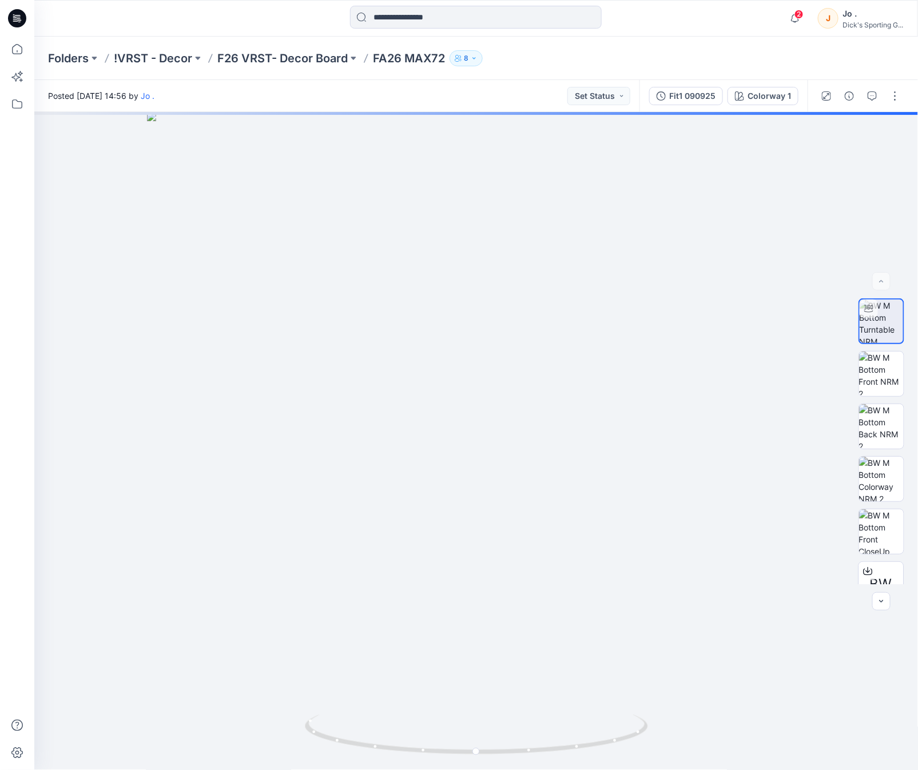
click at [884, 106] on div at bounding box center [861, 96] width 106 height 32
click at [890, 96] on button "button" at bounding box center [895, 96] width 18 height 18
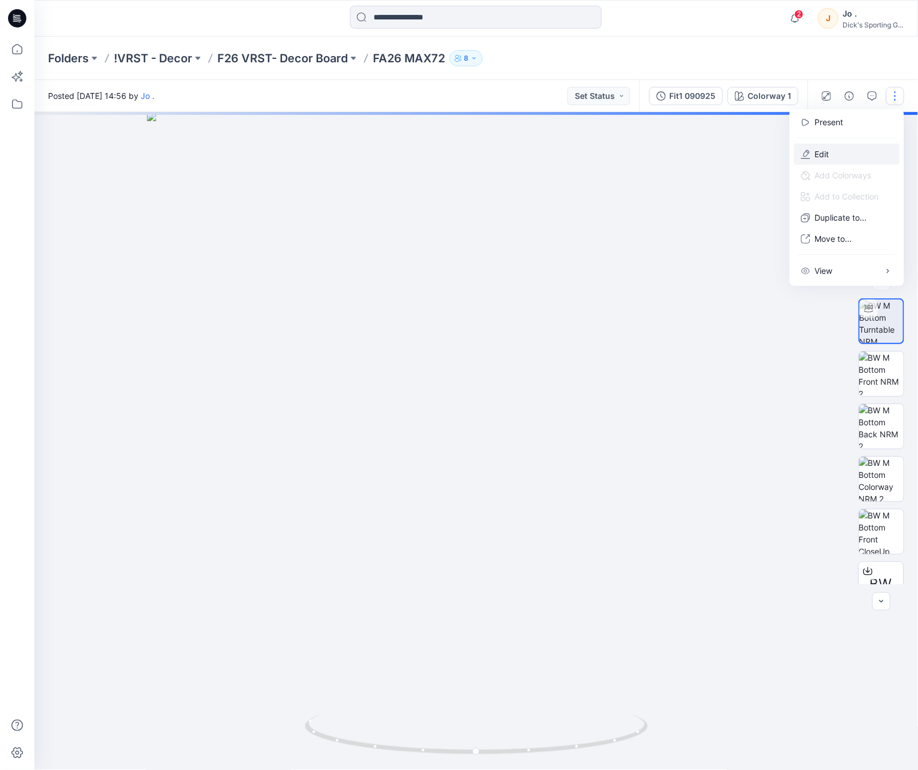
click at [824, 149] on p "Edit" at bounding box center [822, 154] width 14 height 12
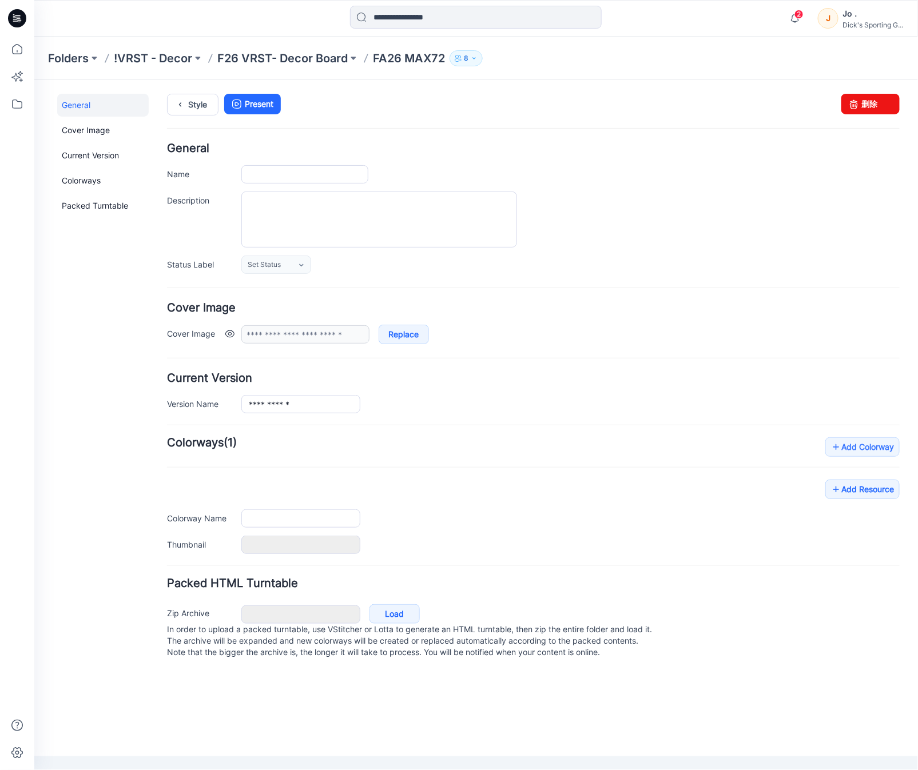
type input "**********"
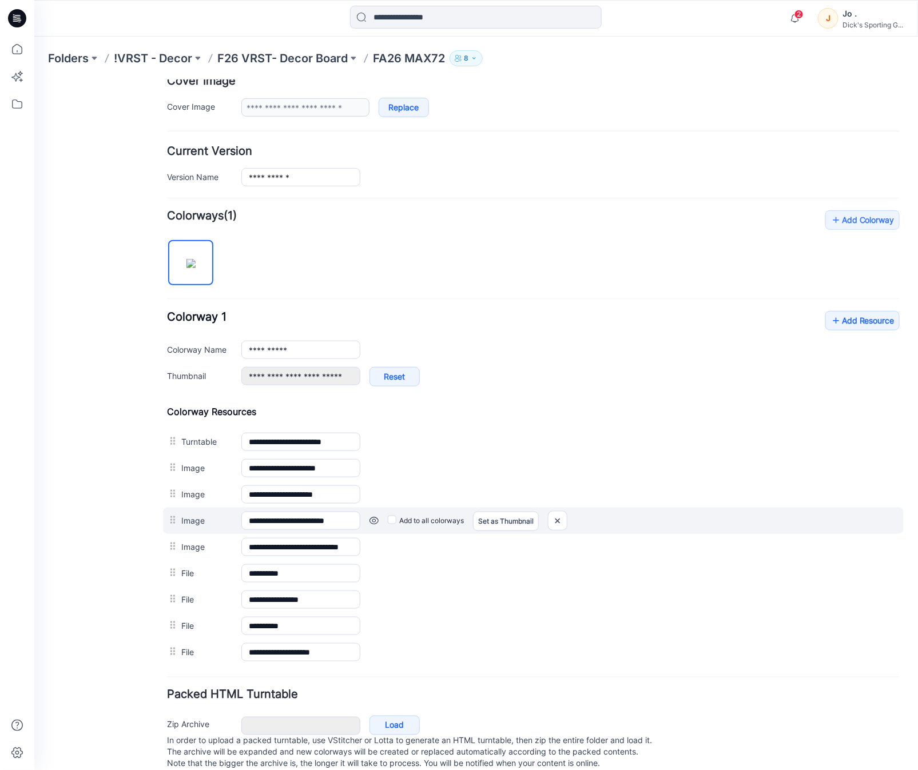
scroll to position [256, 0]
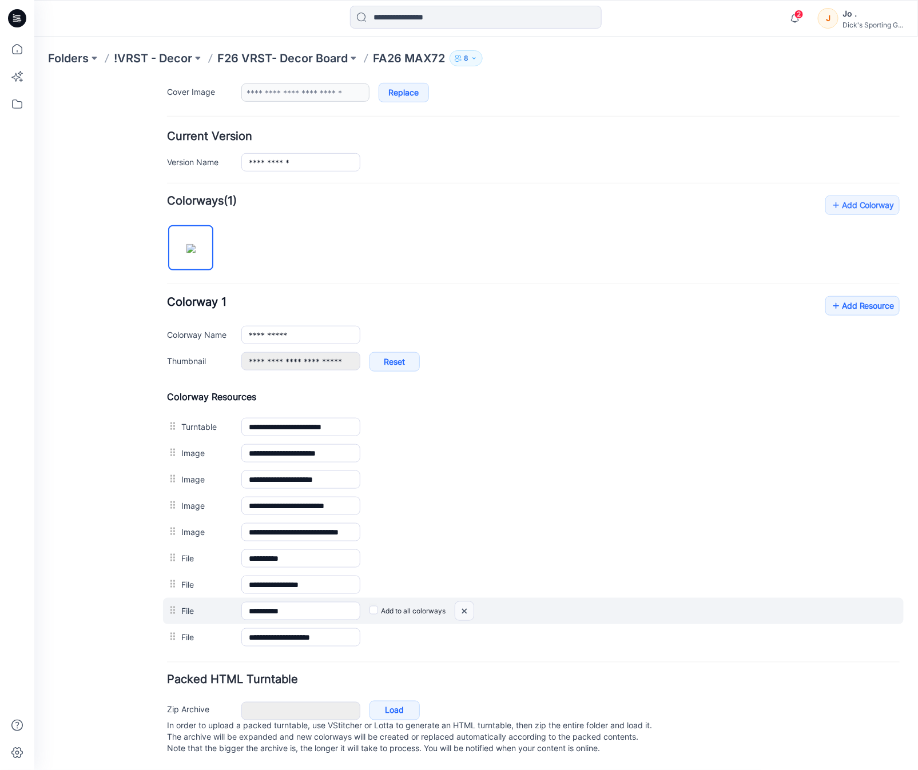
drag, startPoint x: 463, startPoint y: 600, endPoint x: 553, endPoint y: 124, distance: 484.8
click at [463, 602] on img at bounding box center [464, 611] width 18 height 19
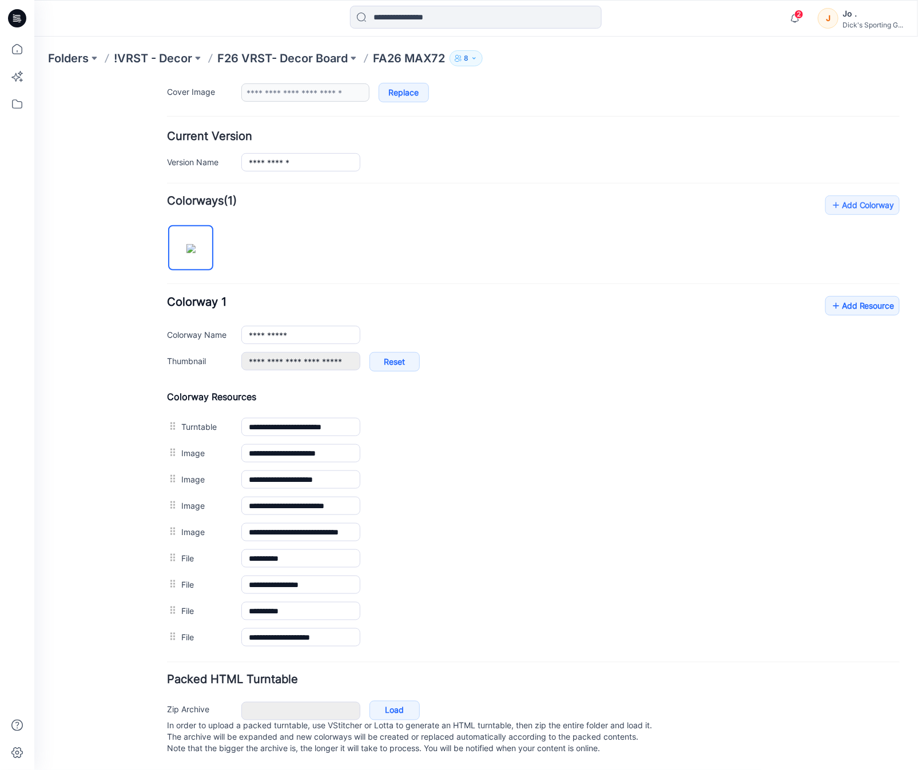
scroll to position [229, 0]
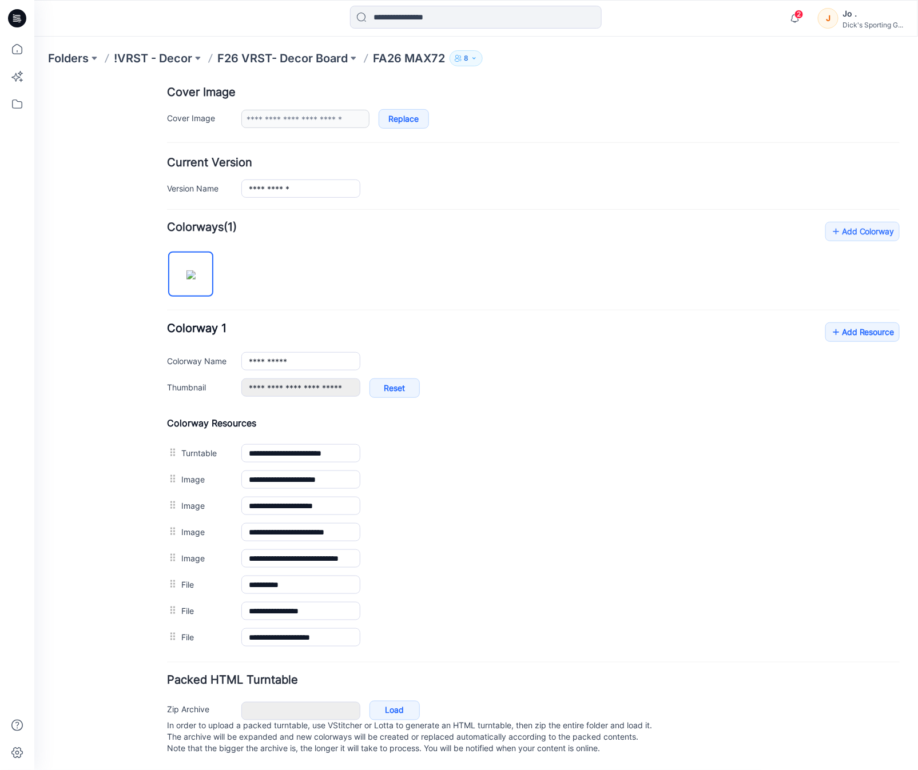
type input "**********"
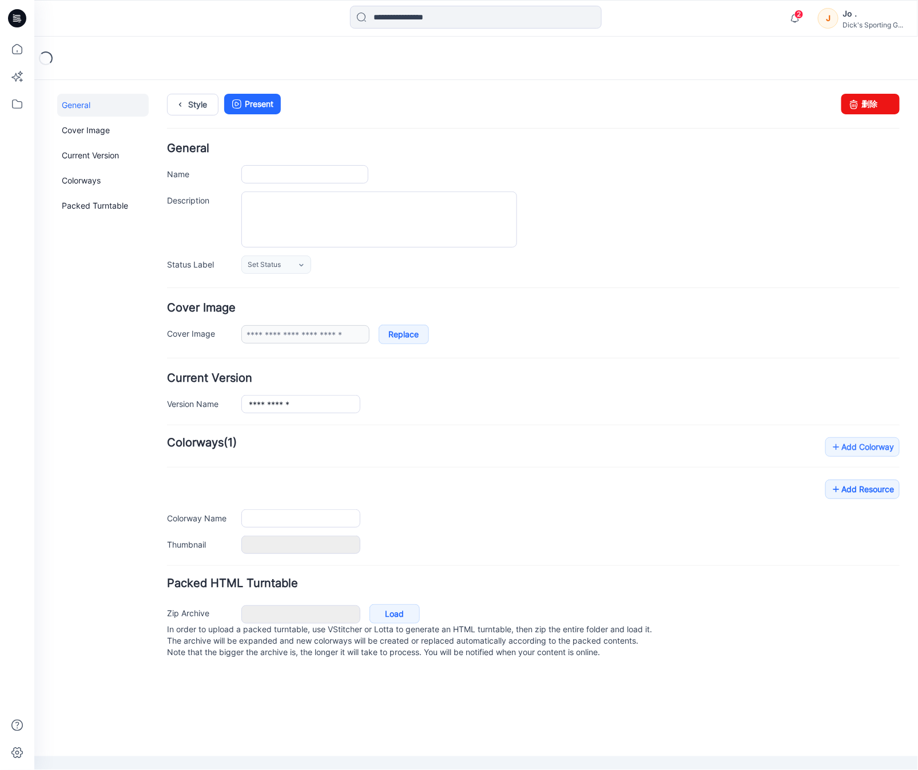
type input "**********"
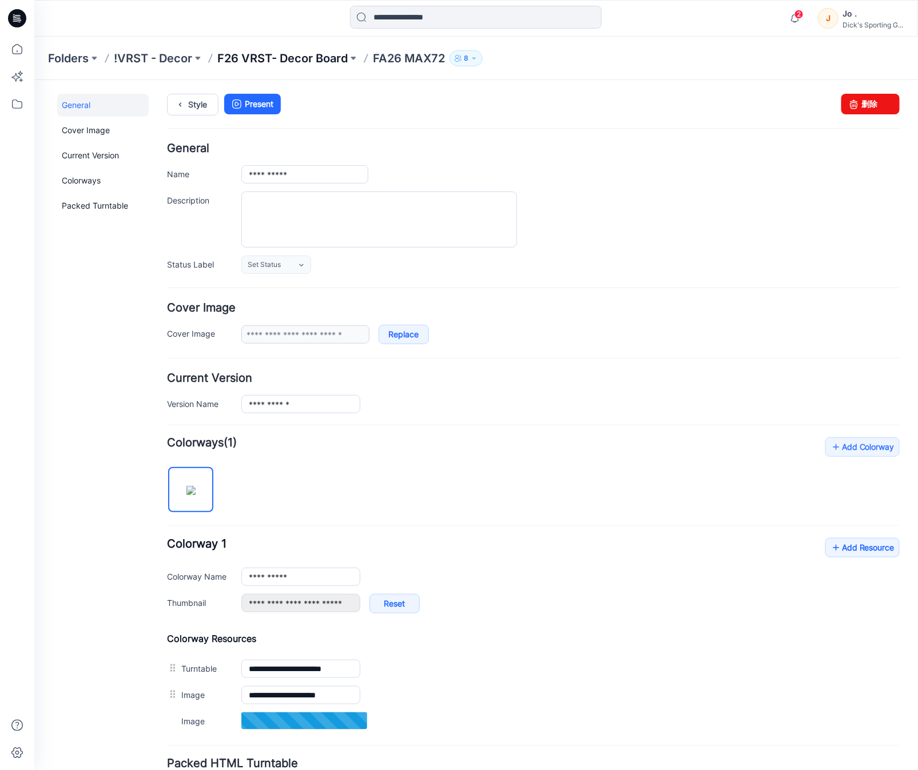
click at [300, 61] on p "F26 VRST- Decor Board" at bounding box center [282, 58] width 130 height 16
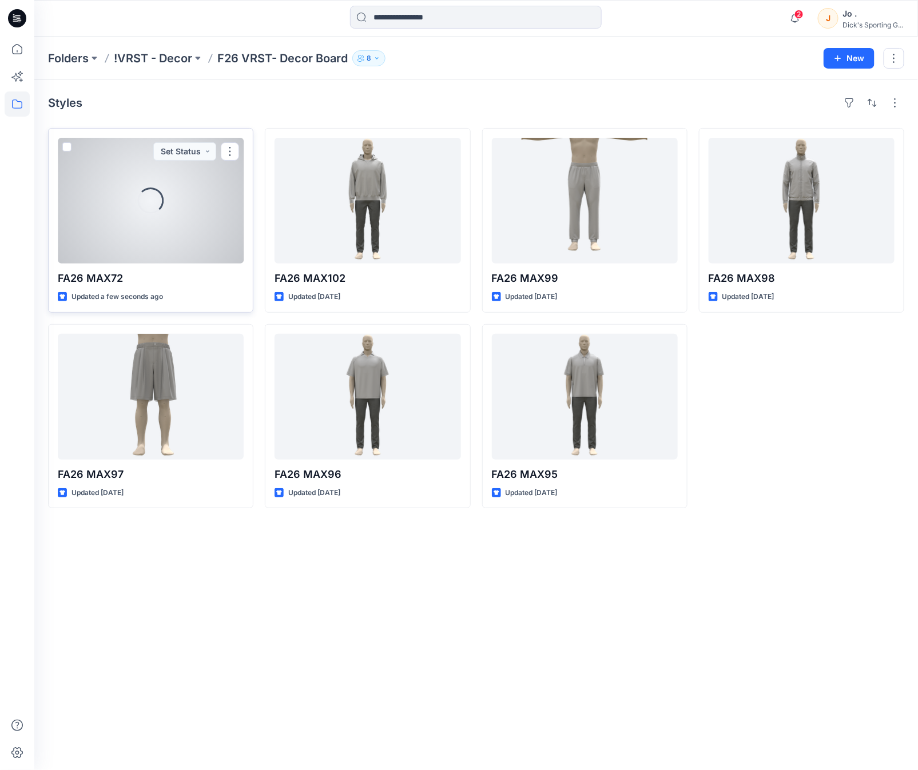
click at [138, 220] on div at bounding box center [151, 201] width 186 height 126
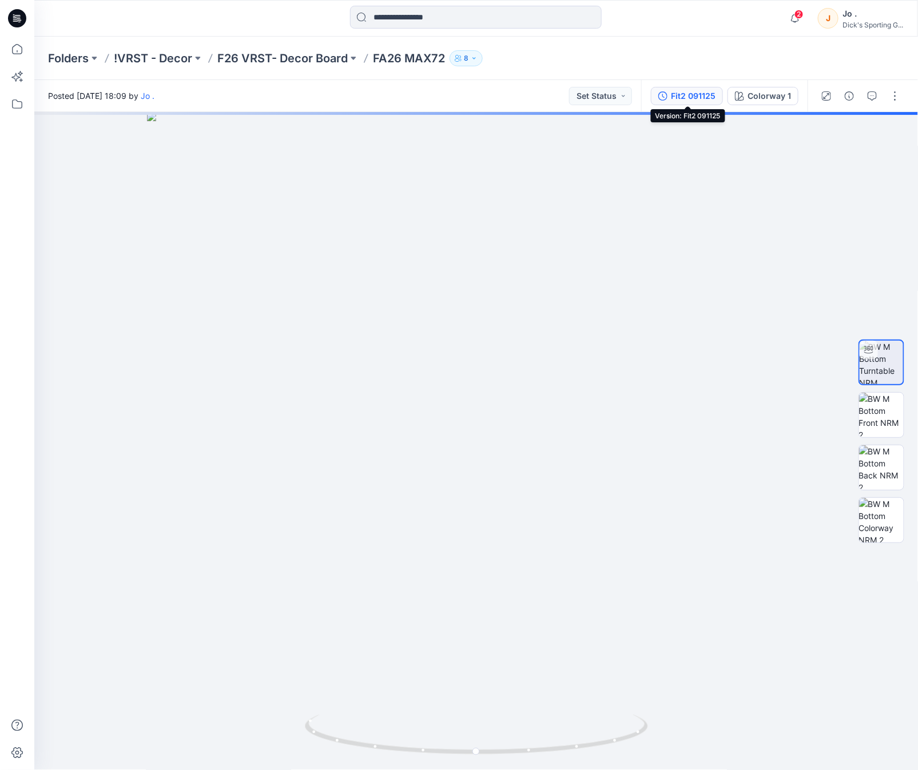
click at [708, 96] on div "Fit2 091125" at bounding box center [693, 96] width 45 height 13
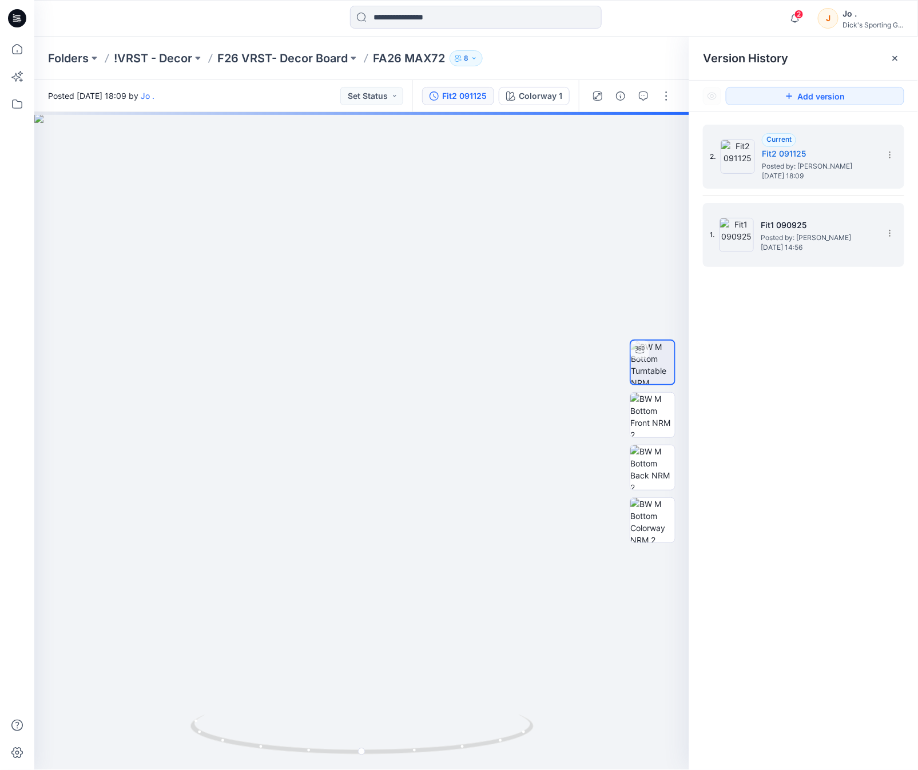
click at [798, 233] on span "Posted by: [PERSON_NAME]" at bounding box center [818, 237] width 114 height 11
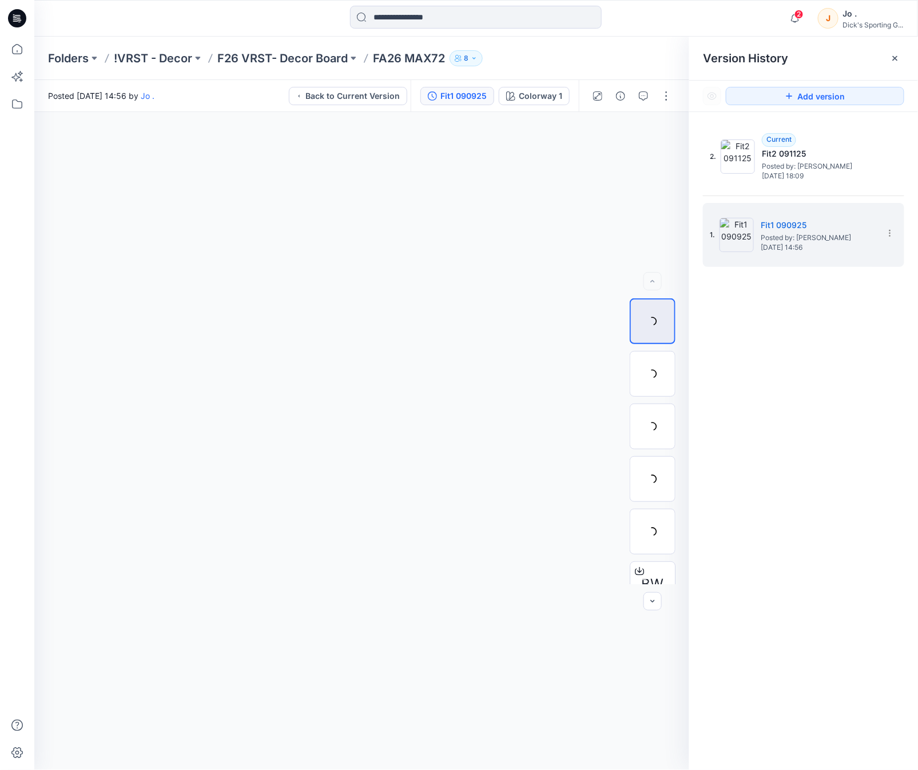
click at [818, 336] on div "2. Current Fit2 091125 Posted by: [PERSON_NAME] [DATE] 18:09 1. Fit1 090925 Pos…" at bounding box center [803, 449] width 229 height 675
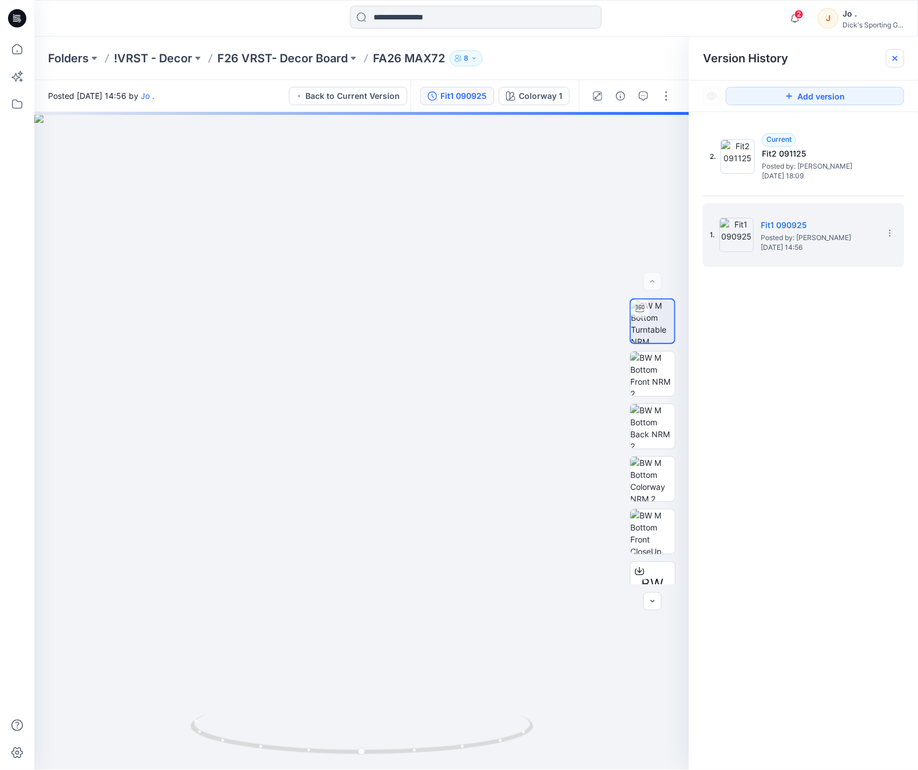
click at [895, 59] on icon at bounding box center [895, 58] width 9 height 9
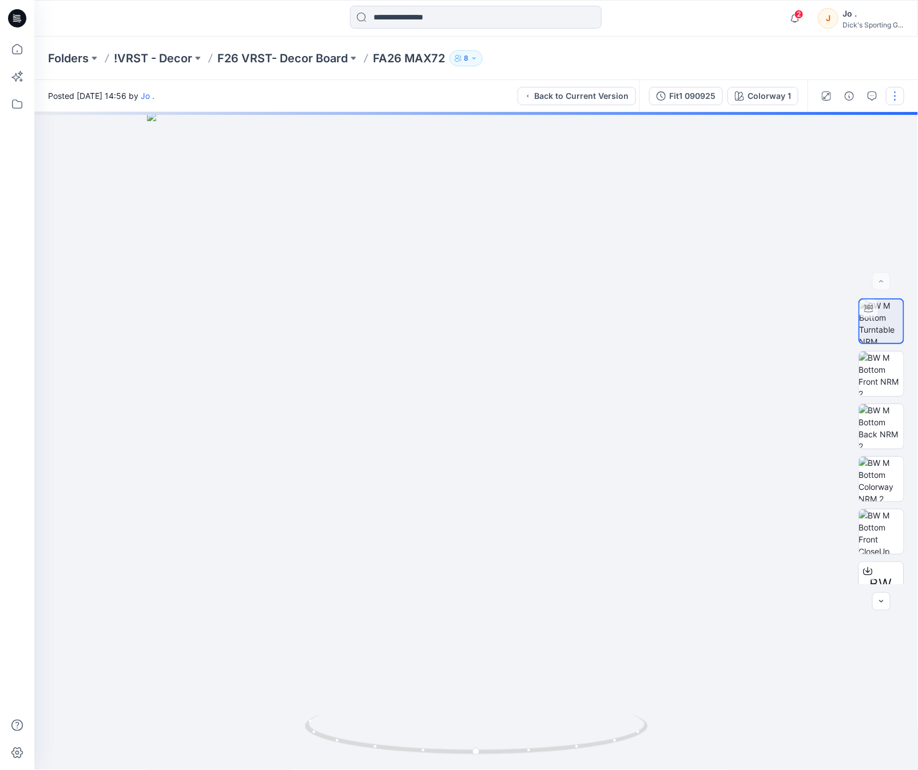
click at [893, 95] on button "button" at bounding box center [895, 96] width 18 height 18
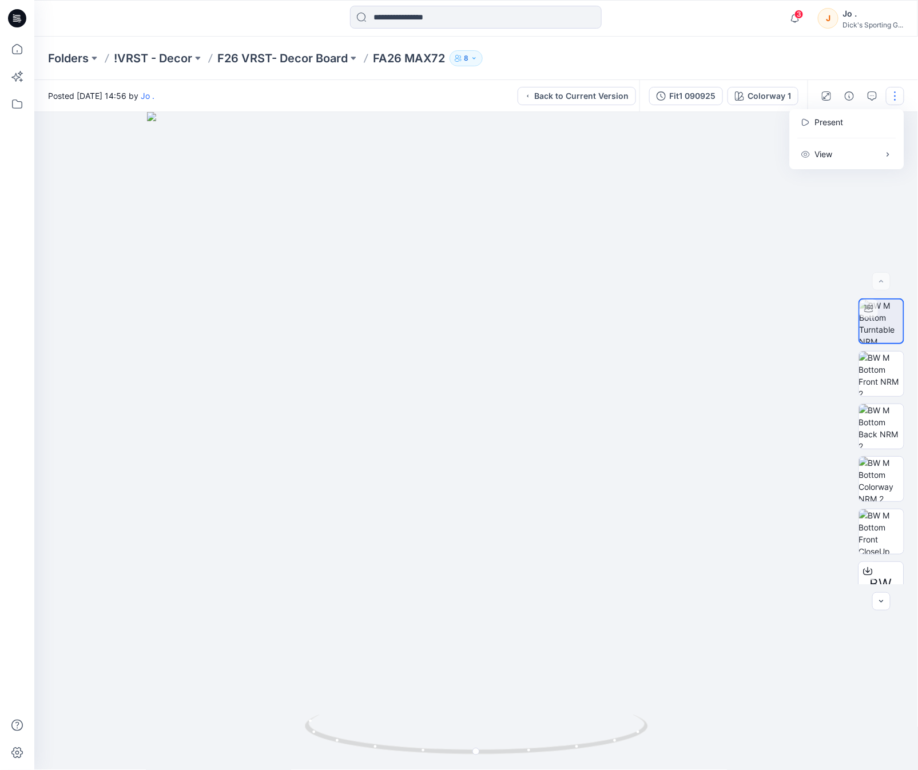
drag, startPoint x: 873, startPoint y: 58, endPoint x: 881, endPoint y: 75, distance: 18.4
click at [873, 58] on div "Folders !VRST - Decor F26 VRST- Decor Board FA26 MAX72 8" at bounding box center [476, 58] width 884 height 43
click at [699, 93] on div "Fit1 090925" at bounding box center [692, 96] width 46 height 13
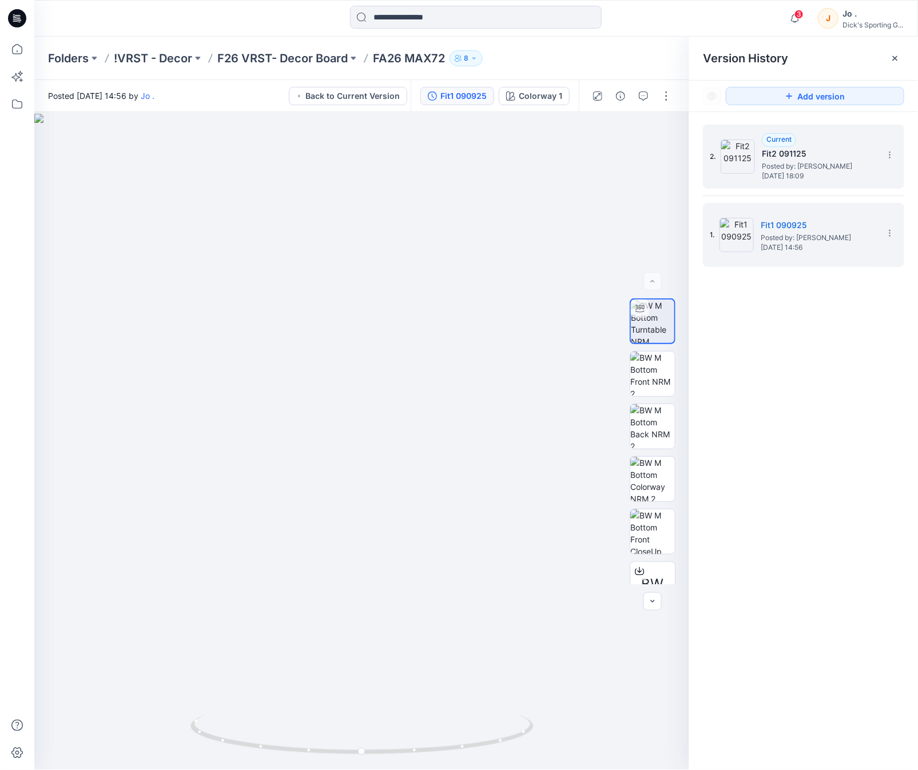
click at [762, 147] on h5 "Fit2 091125" at bounding box center [819, 154] width 114 height 14
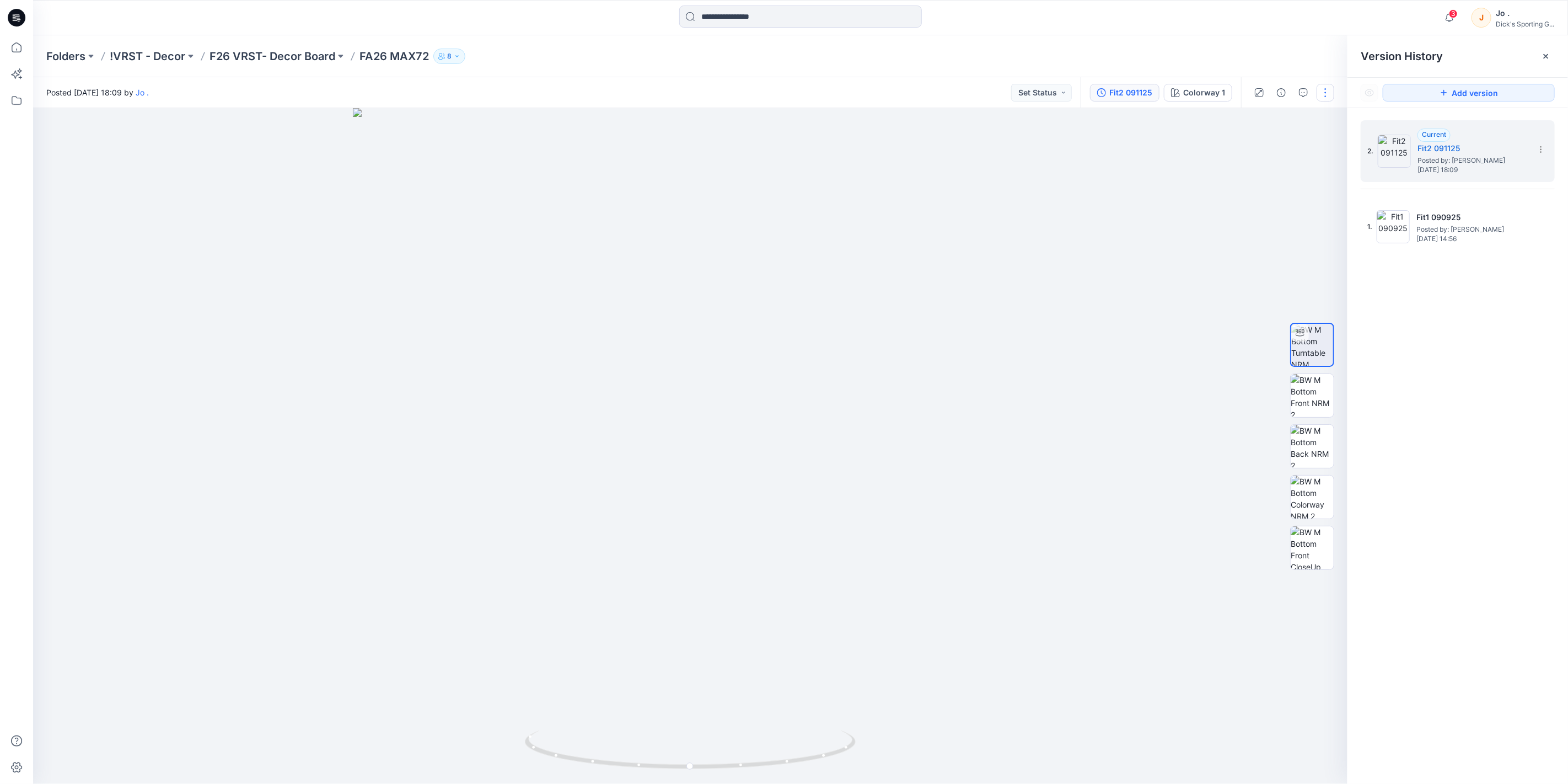
click at [884, 93] on button "button" at bounding box center [1325, 93] width 17 height 17
click at [884, 145] on p "Edit" at bounding box center [1255, 149] width 13 height 12
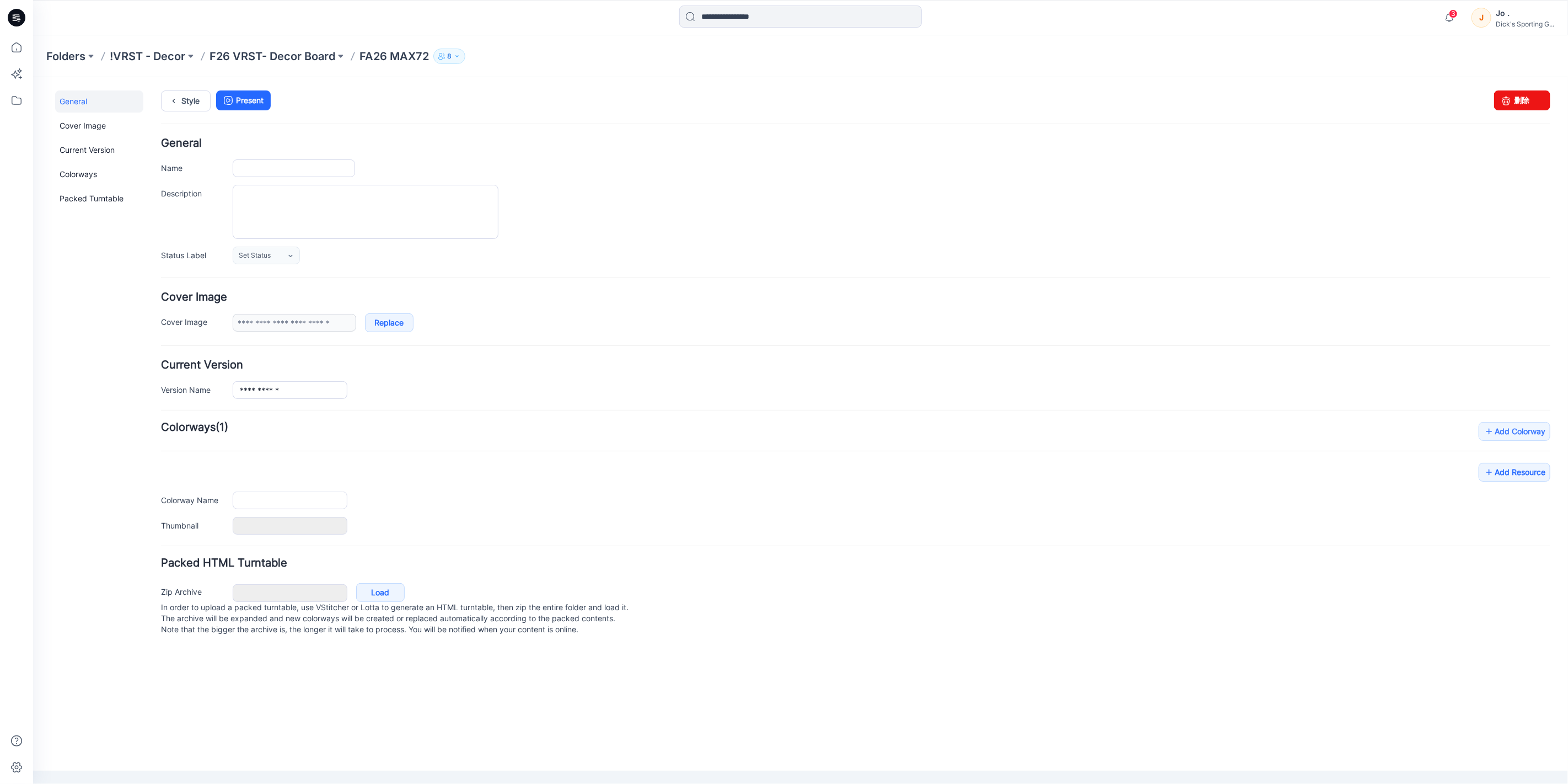
type input "**********"
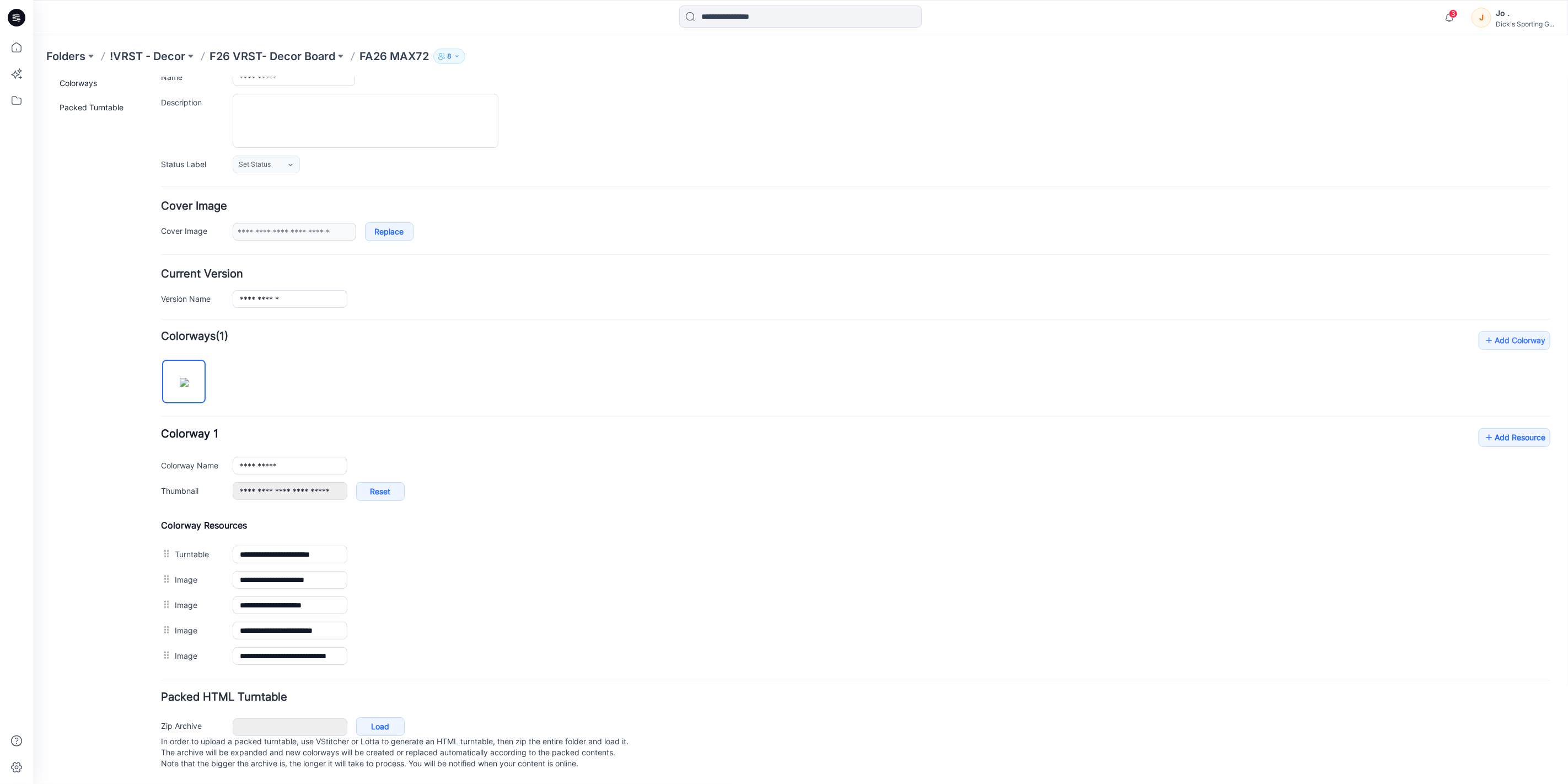
scroll to position [104, 0]
click at [1505, 427] on link "Add Resource" at bounding box center [1513, 436] width 71 height 18
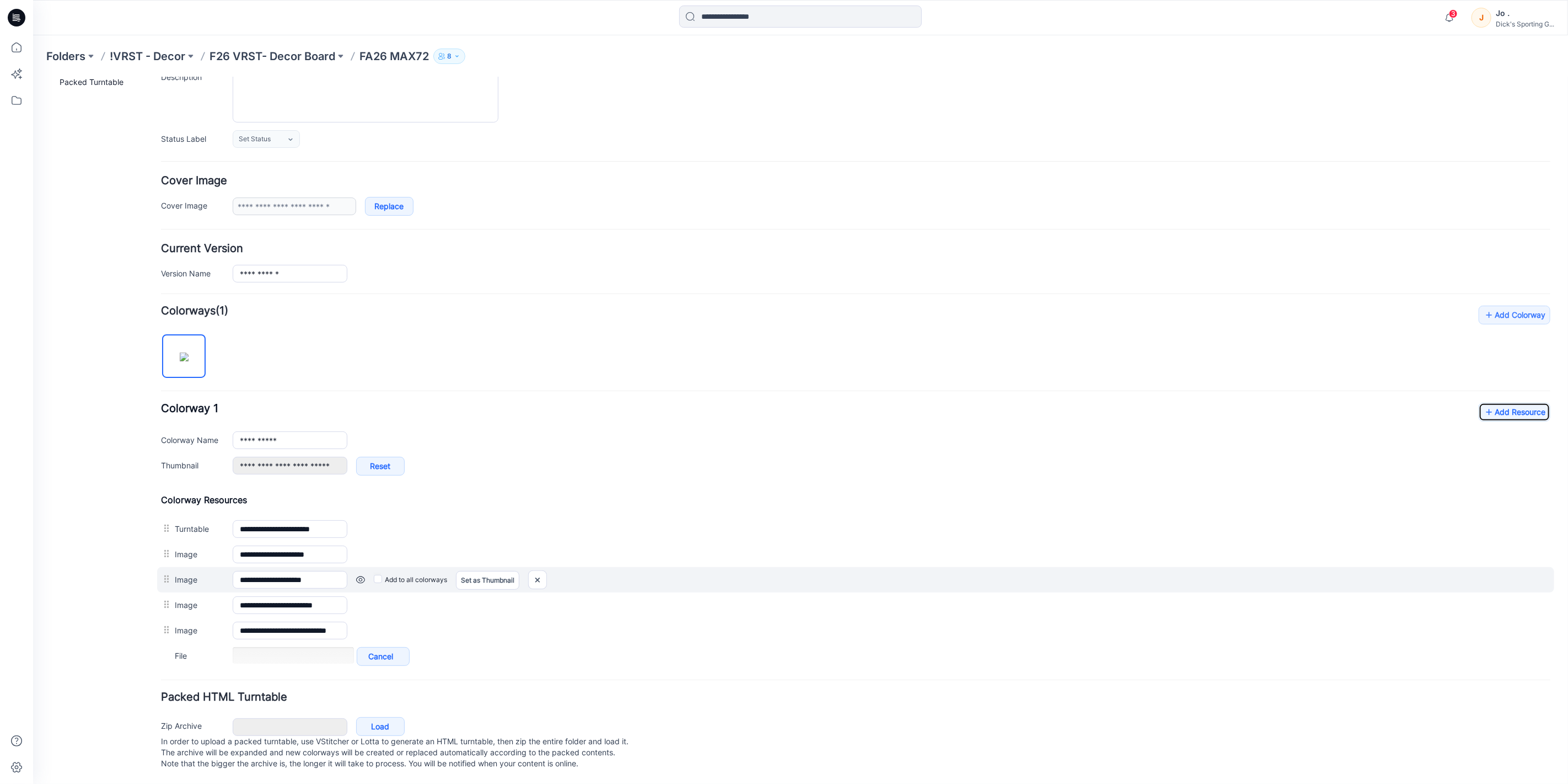
scroll to position [129, 0]
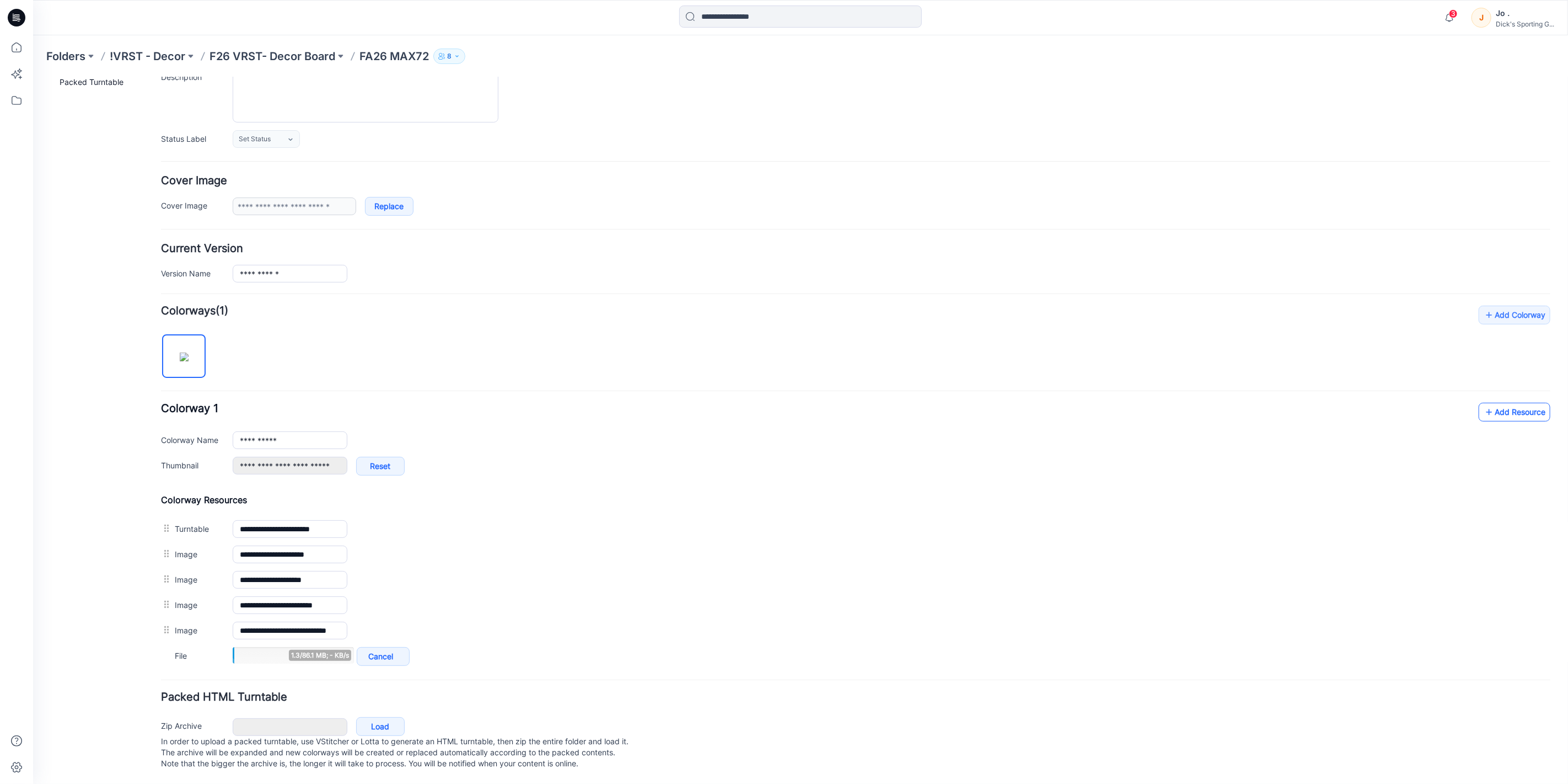
click at [1500, 402] on link "Add Resource" at bounding box center [1513, 411] width 71 height 18
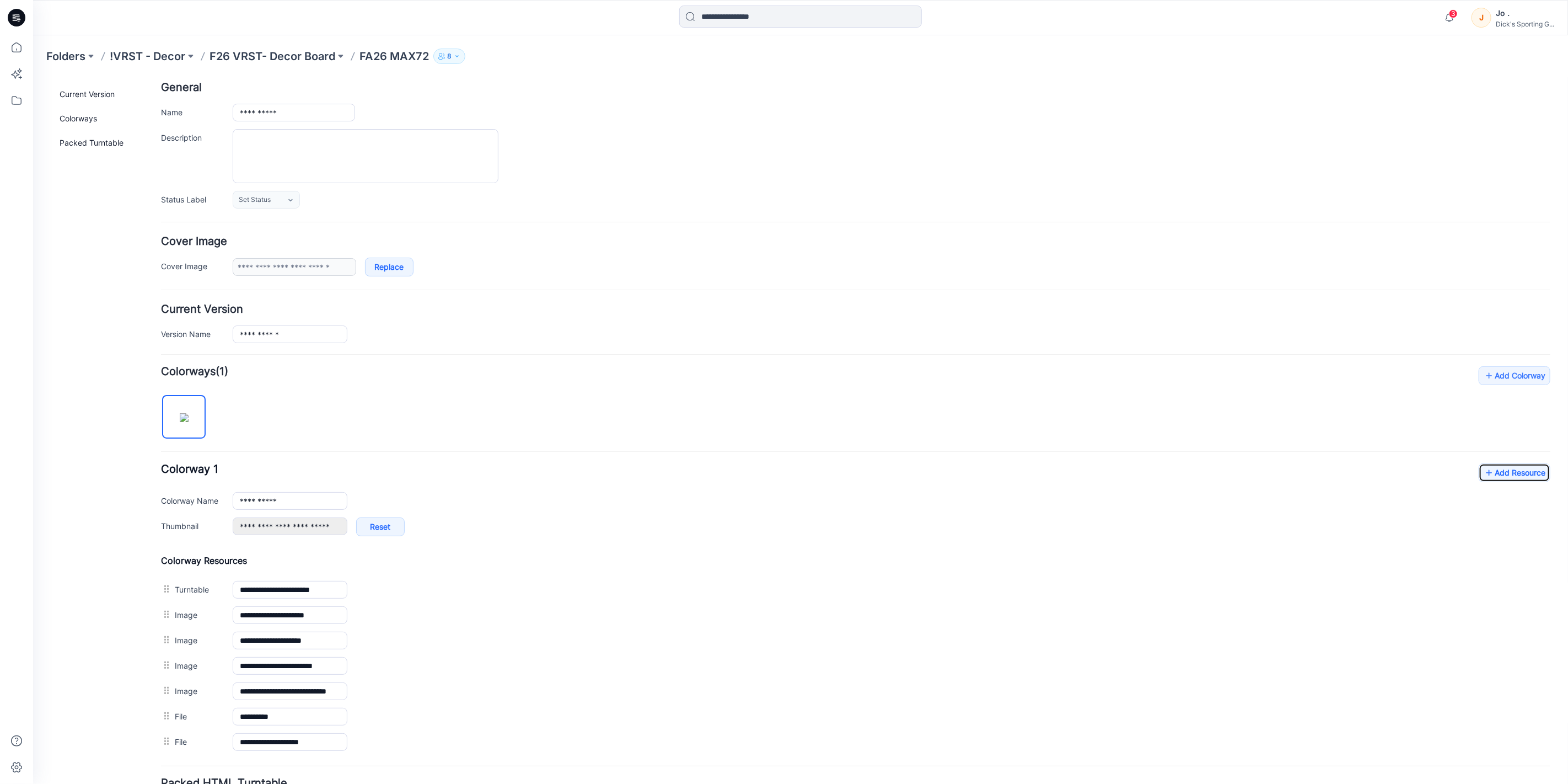
scroll to position [0, 0]
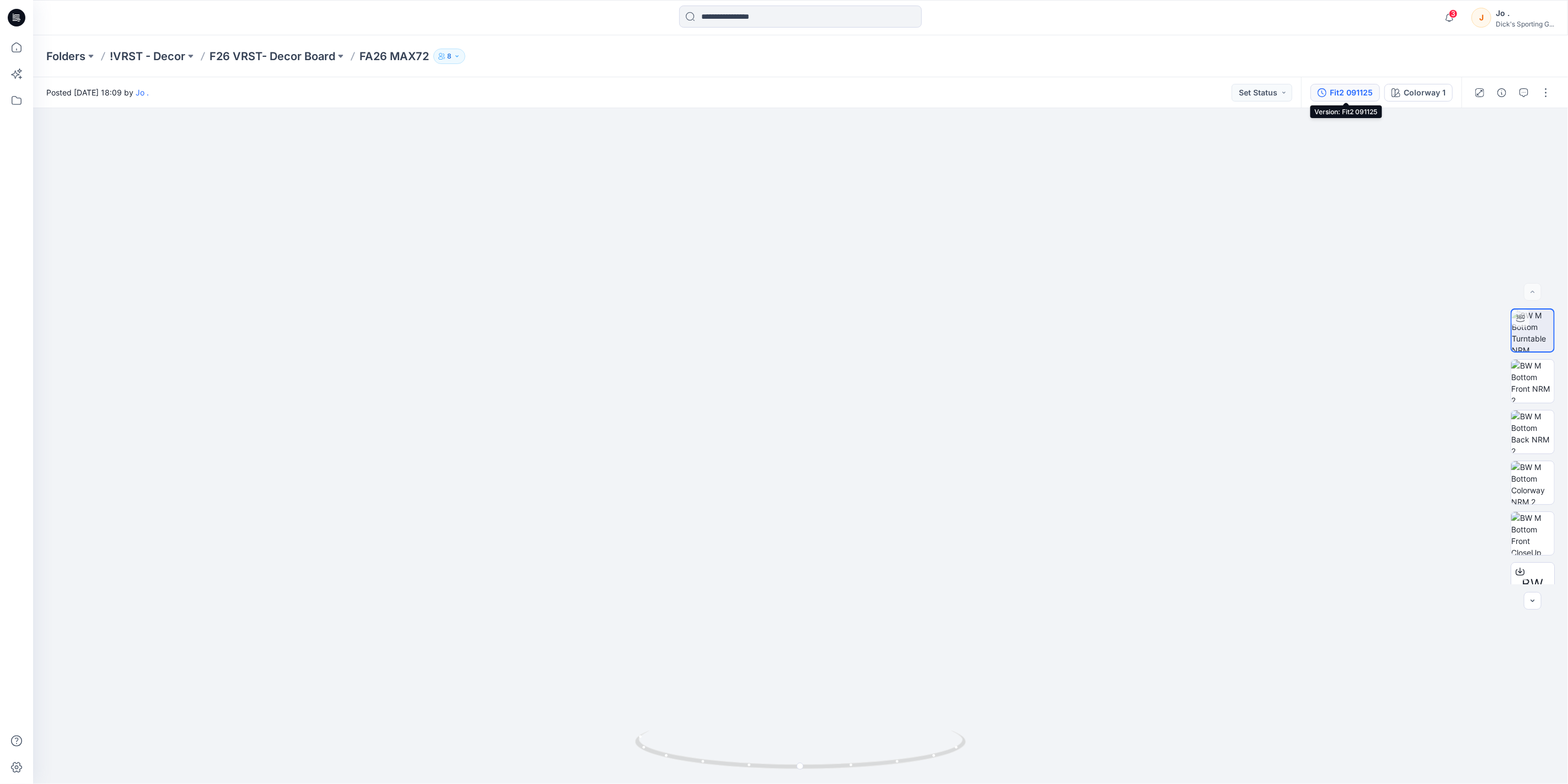
click at [1347, 91] on div "Fit2 091125" at bounding box center [1351, 93] width 43 height 13
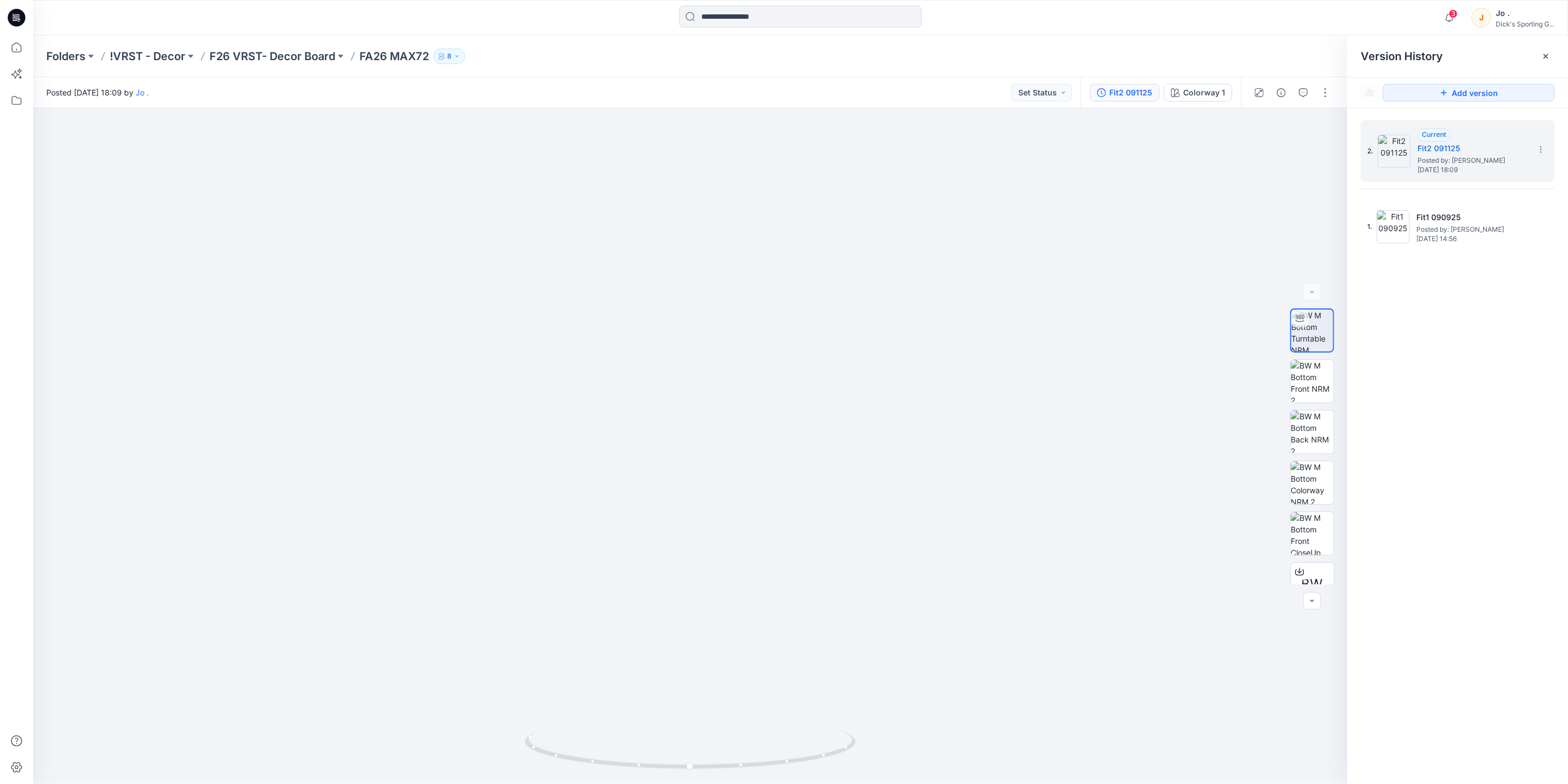
click at [1468, 367] on div "2. Current Fit2 091125 Posted by: [PERSON_NAME] [DATE] 18:09 1. Fit1 090925 Pos…" at bounding box center [1457, 453] width 221 height 691
click at [1550, 52] on icon at bounding box center [1545, 56] width 9 height 9
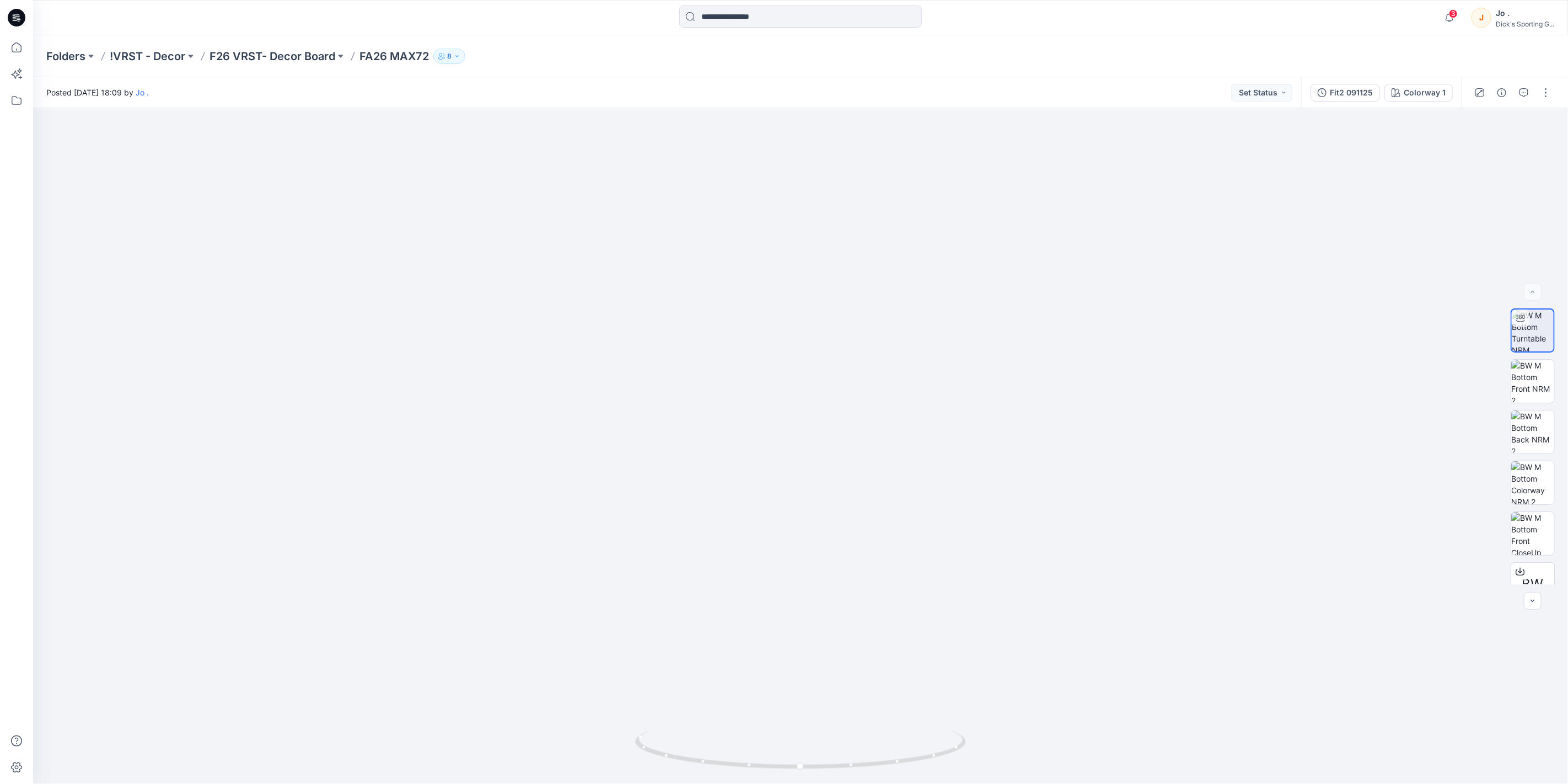
click at [505, 93] on div "Posted [DATE] 18:09 by [PERSON_NAME] Set Status" at bounding box center [666, 92] width 1267 height 30
